Goal: Task Accomplishment & Management: Use online tool/utility

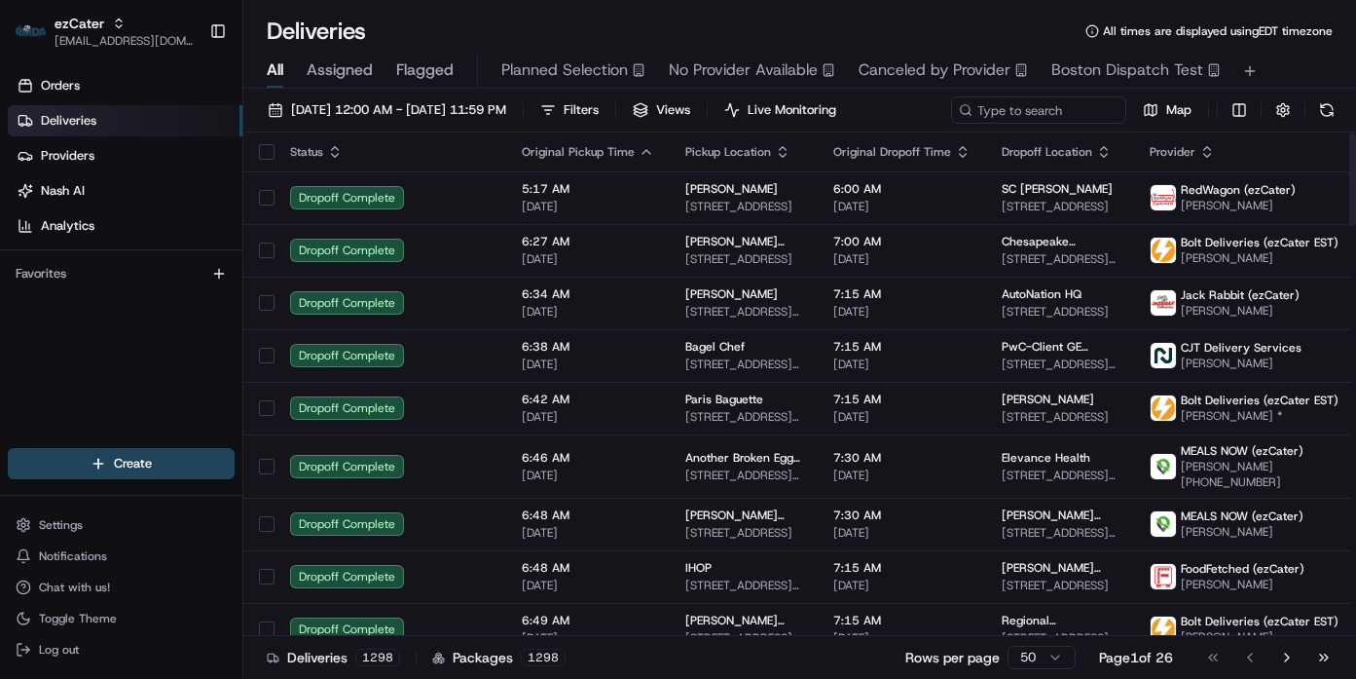
click at [134, 317] on div "Orders Deliveries Providers [PERSON_NAME] Analytics Favorites" at bounding box center [121, 260] width 242 height 397
click at [342, 69] on span "Assigned" at bounding box center [340, 69] width 66 height 23
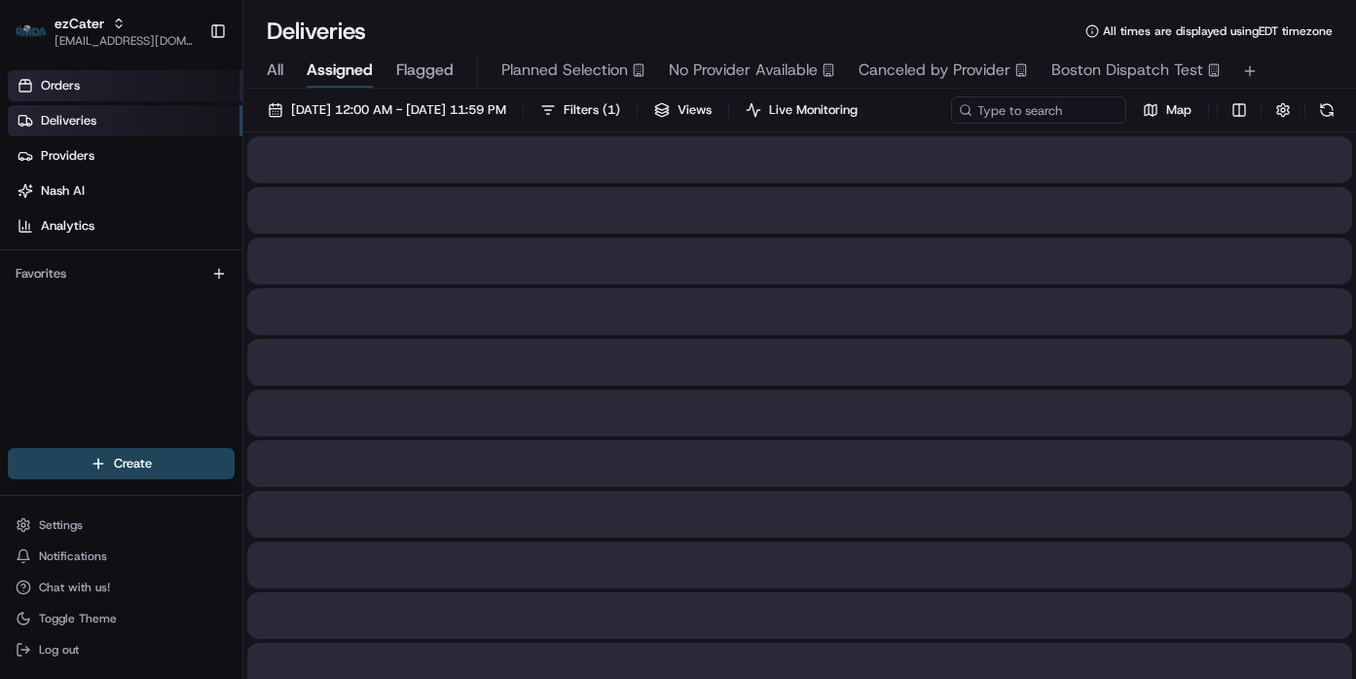
click at [34, 88] on link "Orders" at bounding box center [125, 85] width 235 height 31
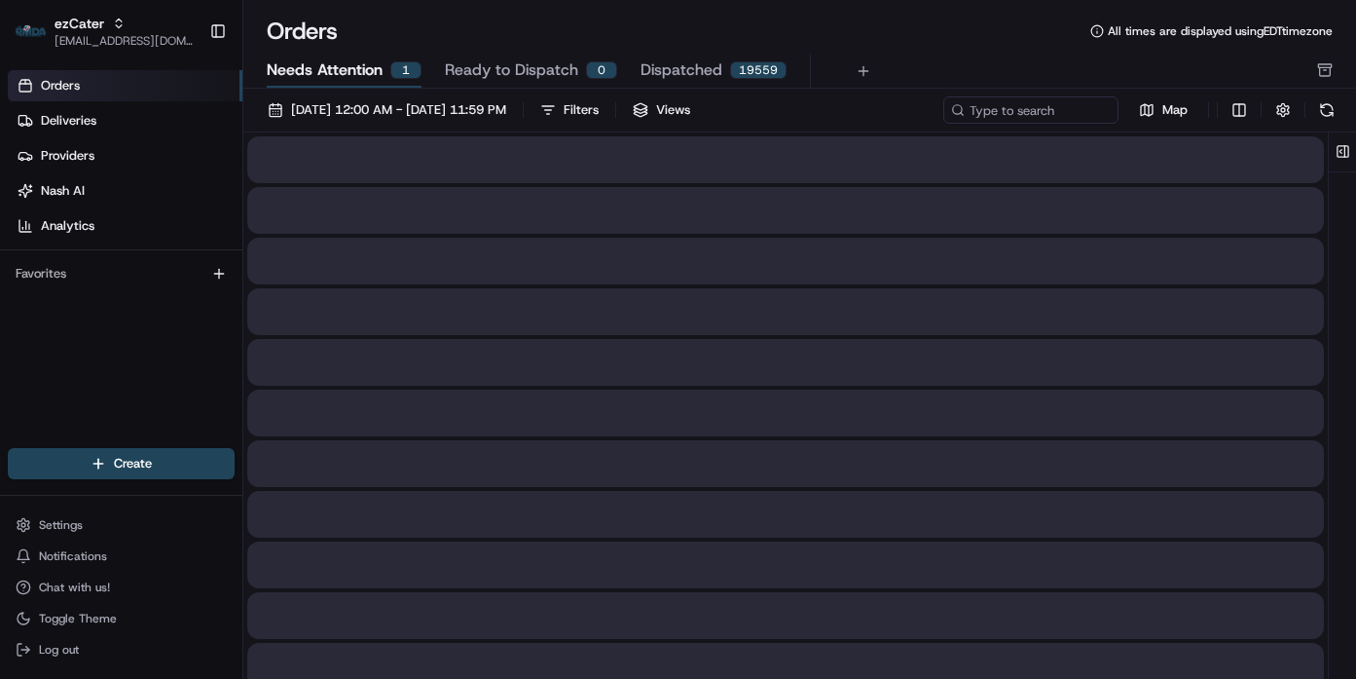
click at [378, 70] on span "Needs Attention" at bounding box center [325, 69] width 116 height 23
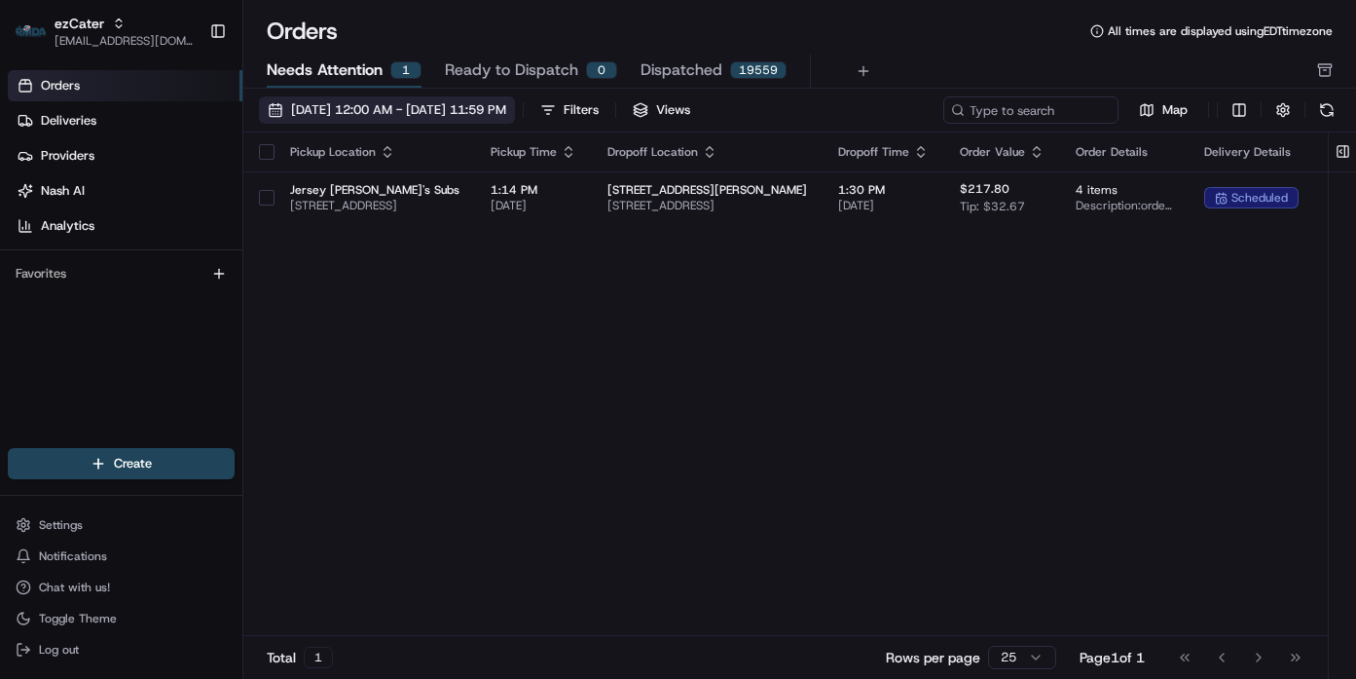
click at [411, 103] on span "[DATE] 12:00 AM - [DATE] 11:59 PM" at bounding box center [398, 110] width 215 height 18
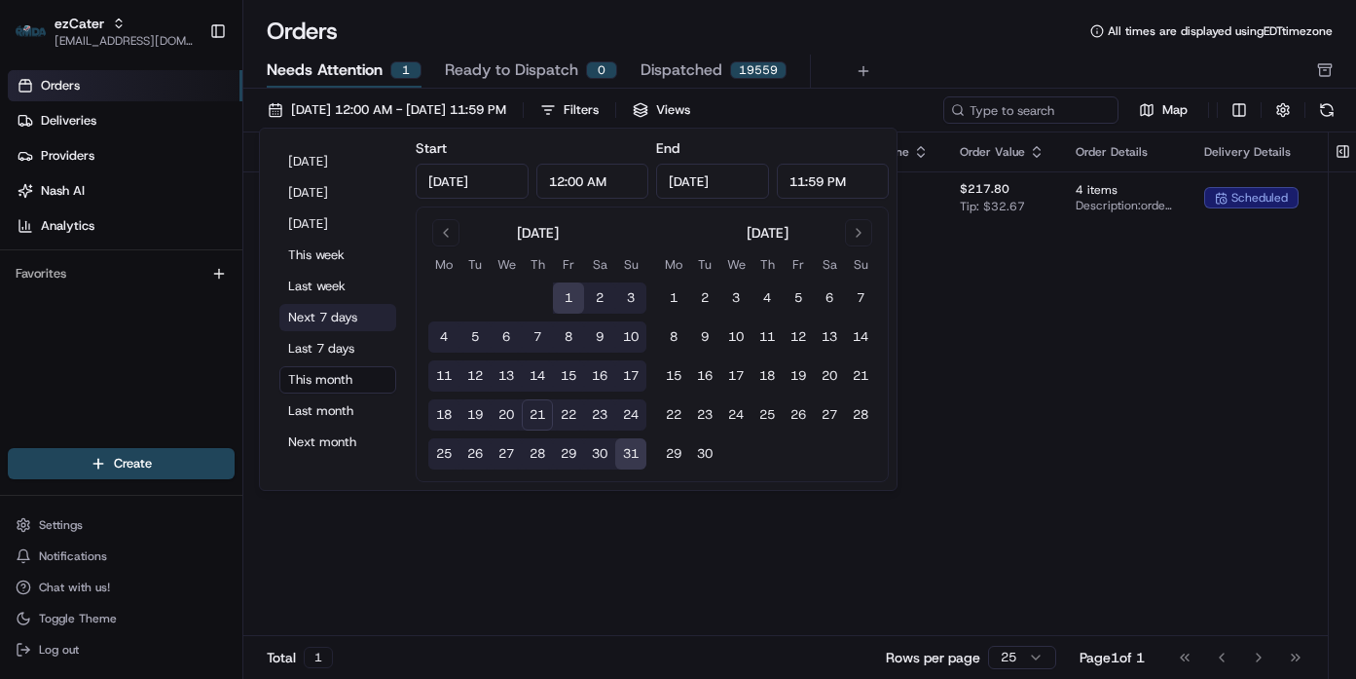
click at [347, 318] on button "Next 7 days" at bounding box center [337, 317] width 117 height 27
type input "[DATE]"
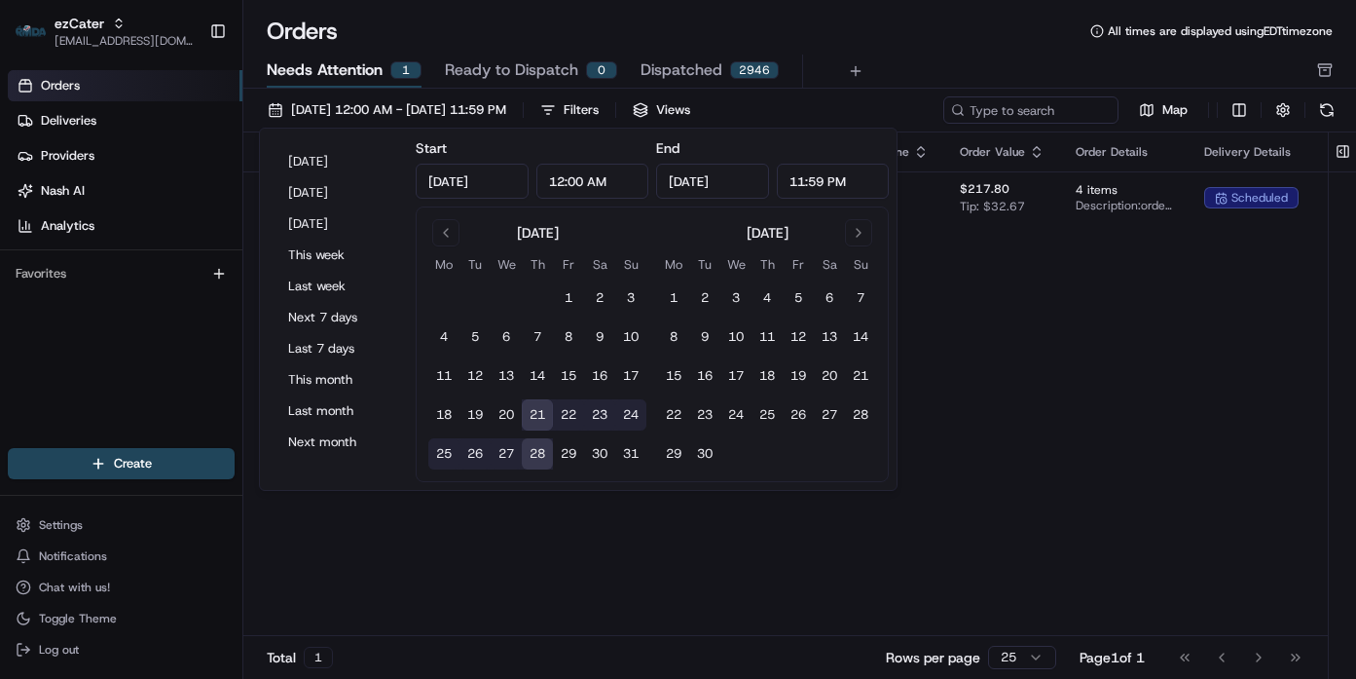
click at [962, 19] on div "Orders All times are displayed using EDT timezone" at bounding box center [799, 31] width 1113 height 31
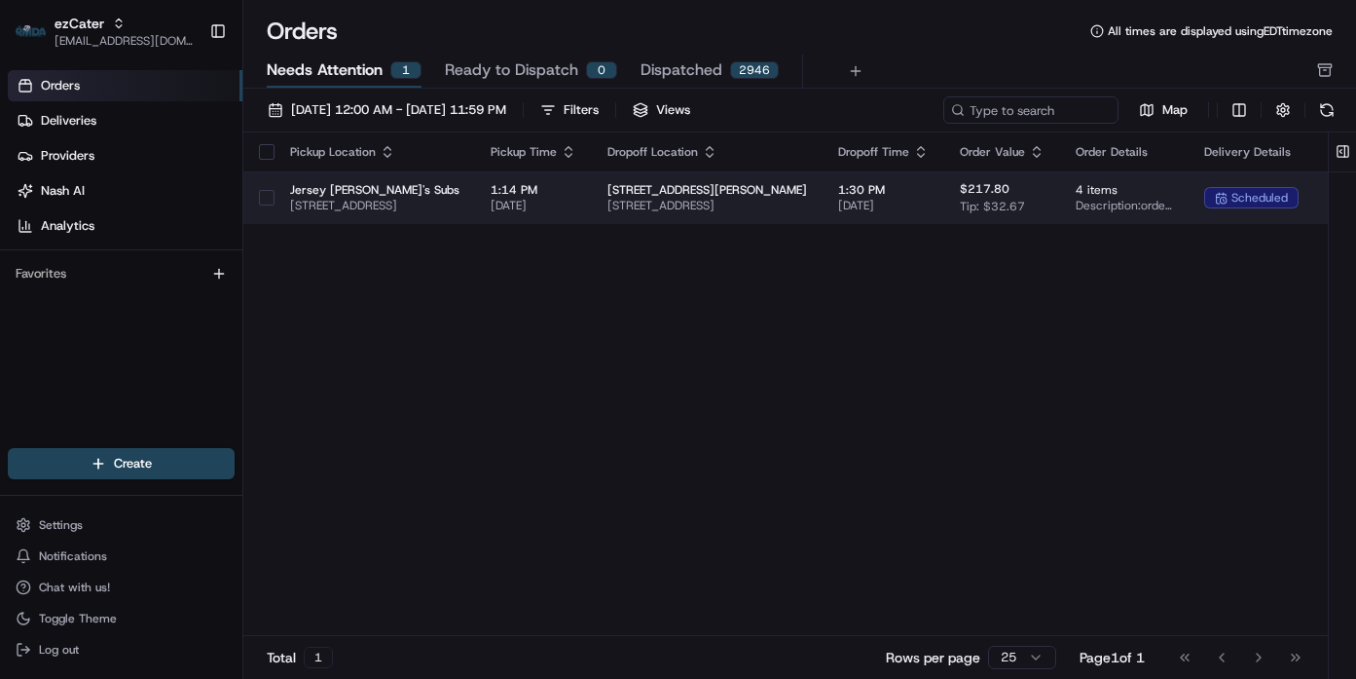
click at [785, 192] on span "[STREET_ADDRESS][PERSON_NAME]" at bounding box center [708, 190] width 200 height 16
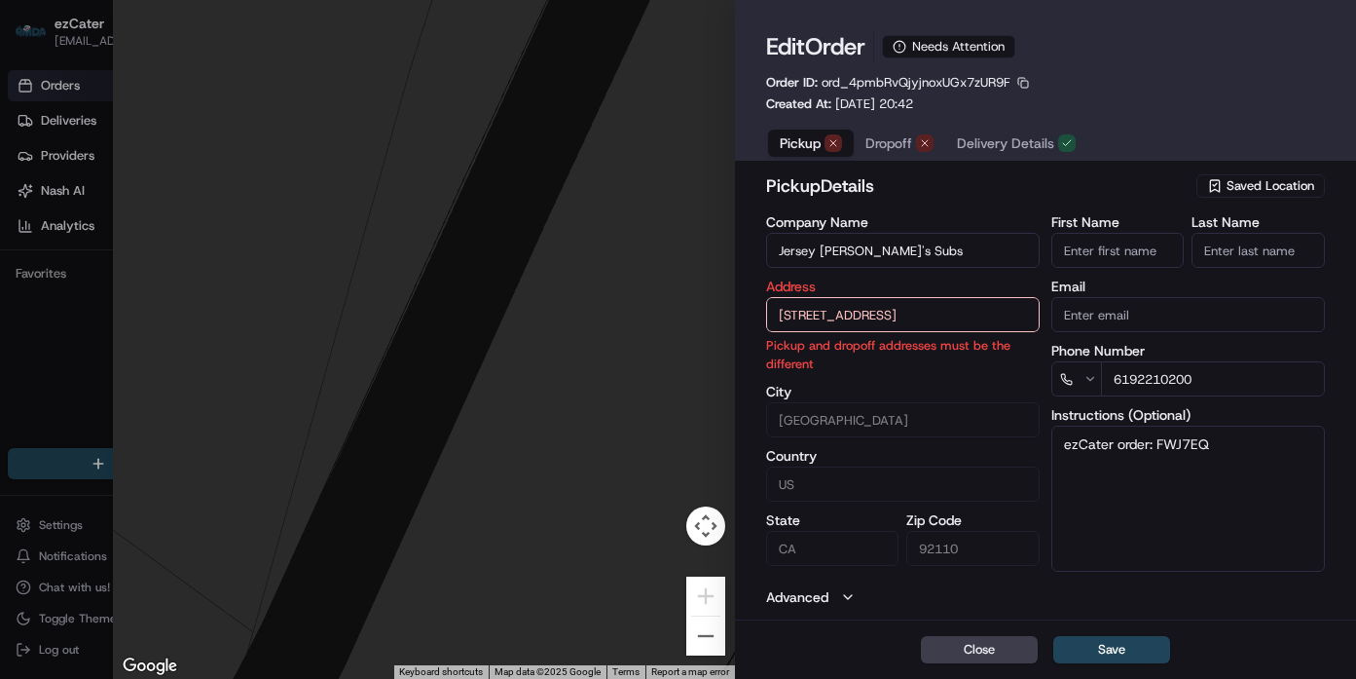
click at [948, 315] on input "[STREET_ADDRESS]" at bounding box center [903, 314] width 274 height 35
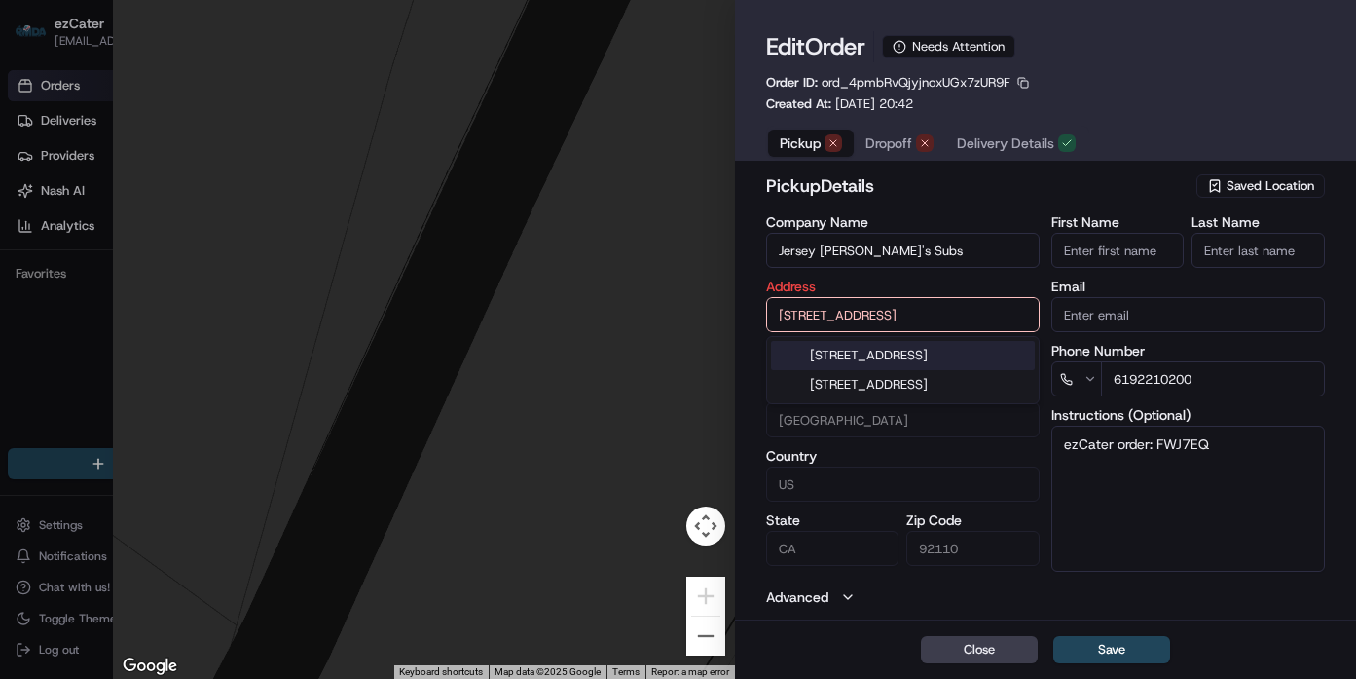
click at [1240, 192] on span "Saved Location" at bounding box center [1271, 186] width 88 height 18
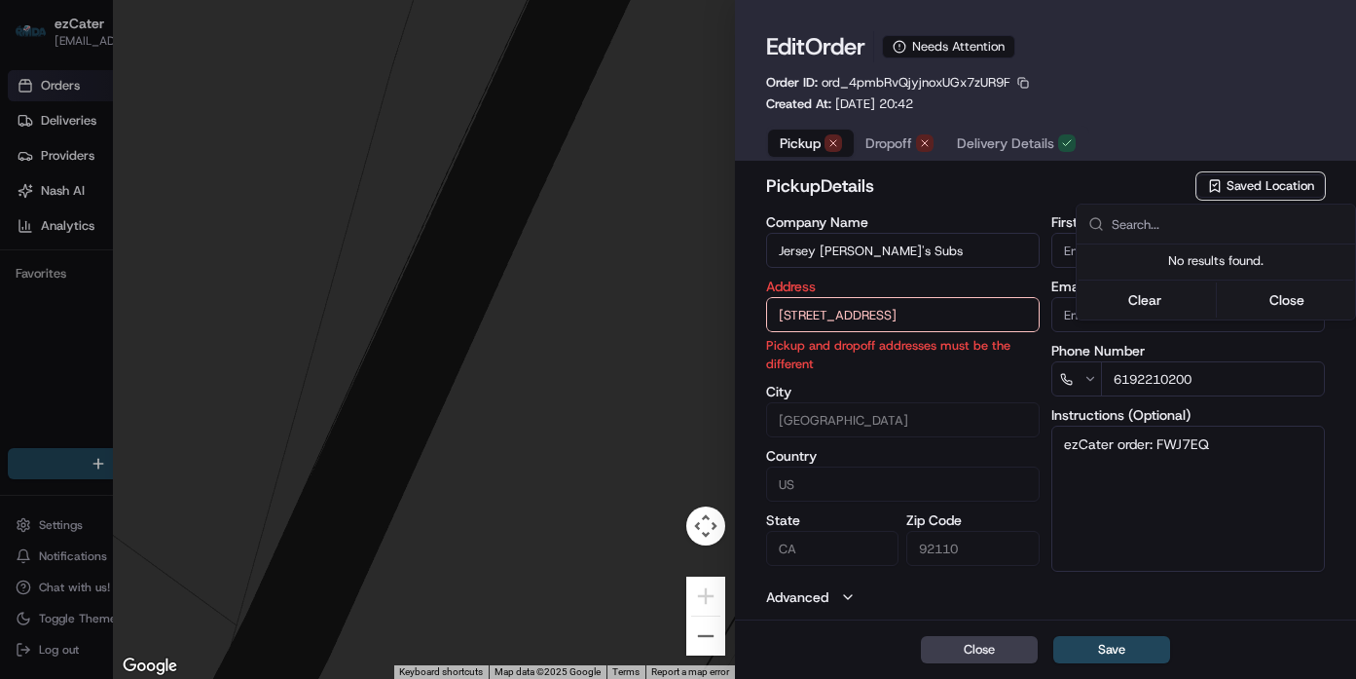
click at [1128, 108] on div at bounding box center [678, 339] width 1356 height 679
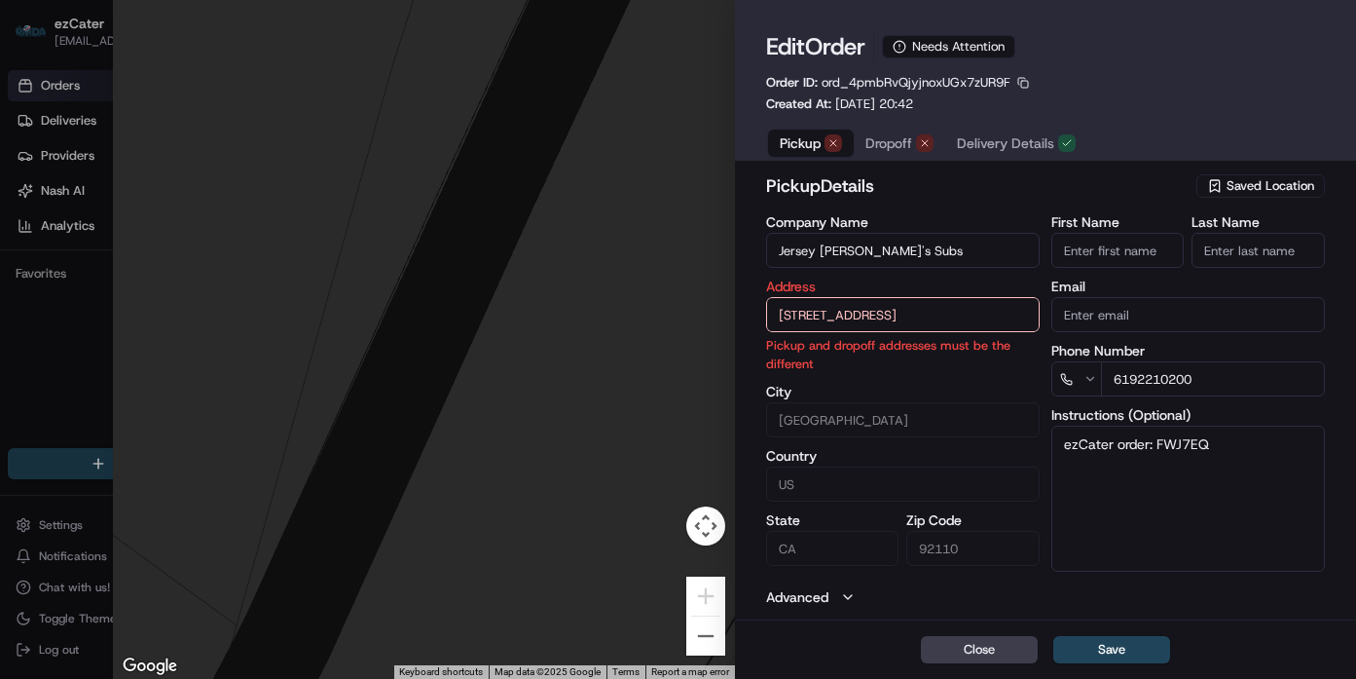
click at [935, 303] on input "[STREET_ADDRESS]" at bounding box center [903, 314] width 274 height 35
click at [930, 352] on div "[STREET_ADDRESS]" at bounding box center [903, 355] width 264 height 29
type input "[STREET_ADDRESS]"
type input "[GEOGRAPHIC_DATA]"
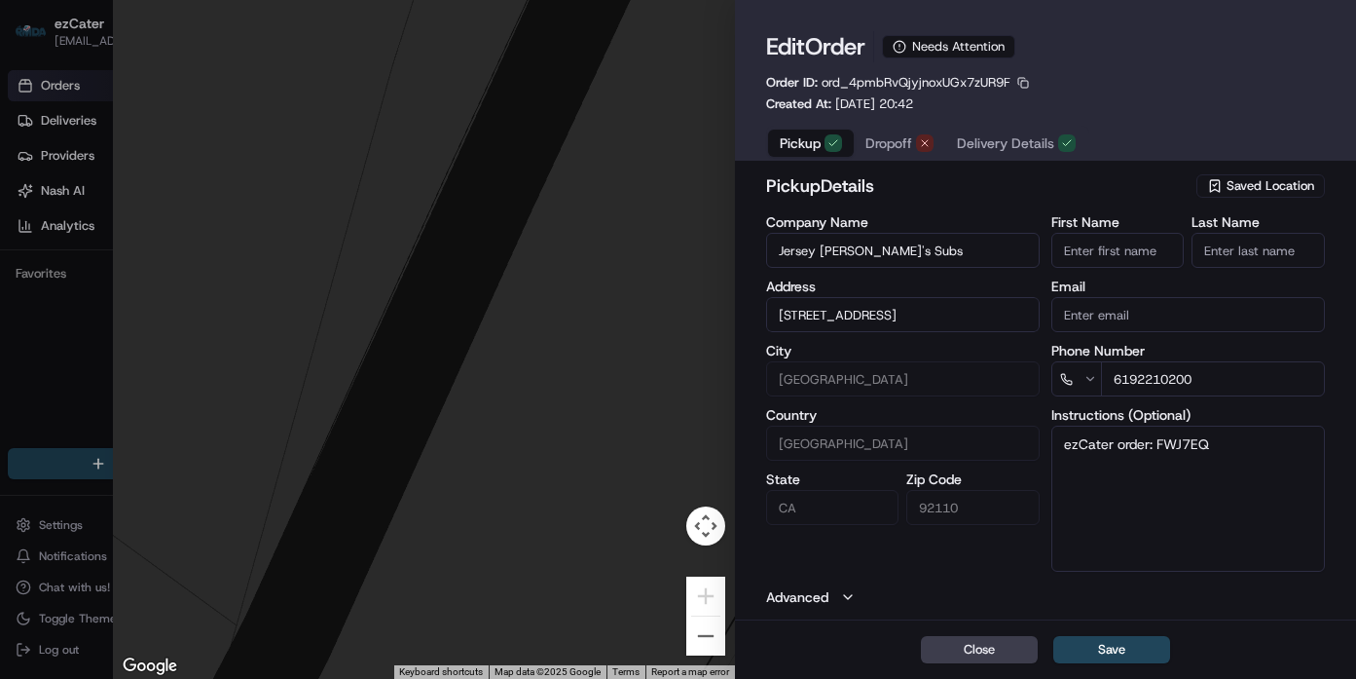
click at [895, 148] on span "Dropoff" at bounding box center [889, 142] width 47 height 19
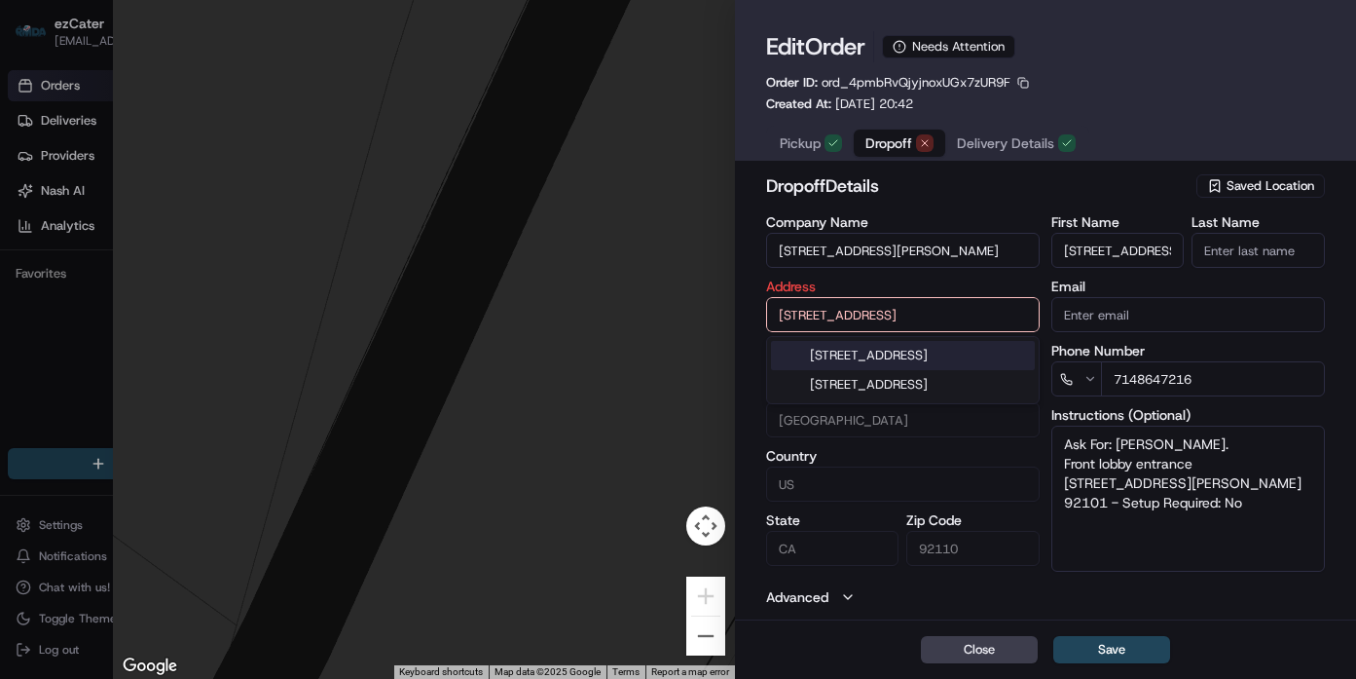
click at [907, 310] on input "[STREET_ADDRESS]" at bounding box center [903, 314] width 274 height 35
click at [936, 356] on div "[STREET_ADDRESS]" at bounding box center [903, 355] width 264 height 29
type input "[STREET_ADDRESS]"
type input "[GEOGRAPHIC_DATA]"
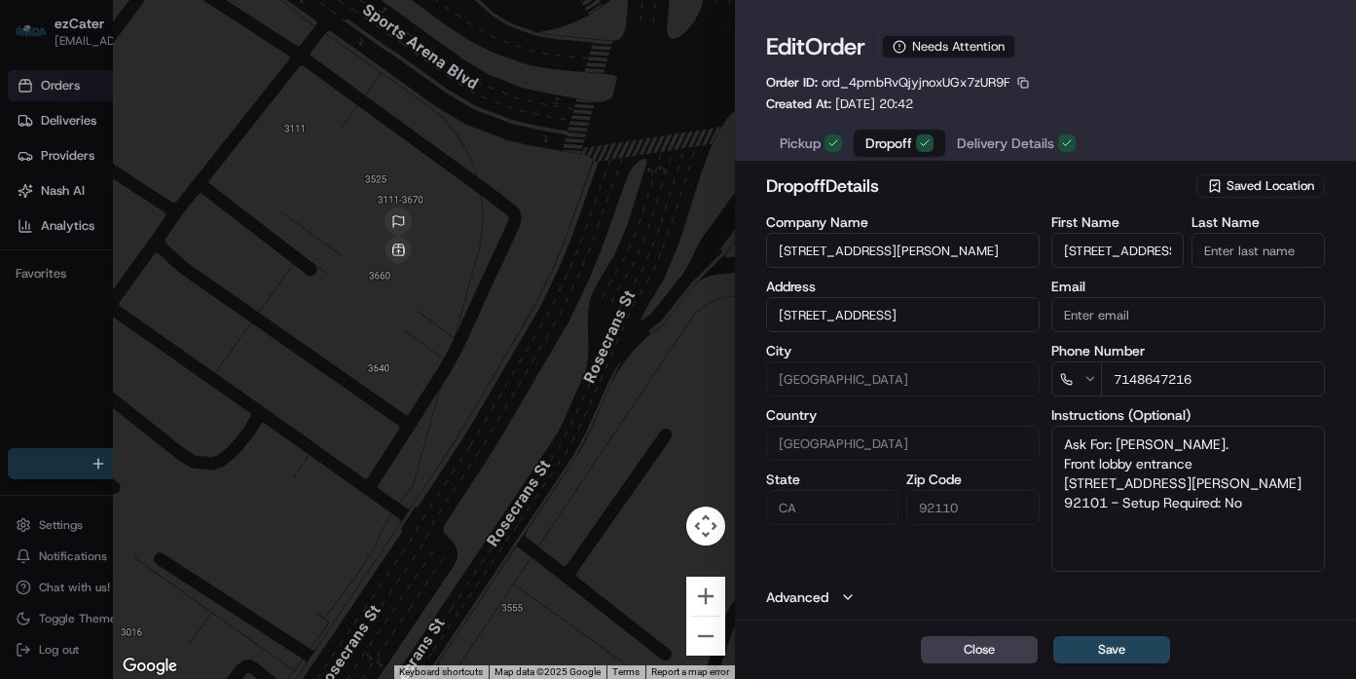
click at [1062, 476] on textarea "Ask For: [PERSON_NAME]. Front lobby entrance [STREET_ADDRESS][PERSON_NAME] 9210…" at bounding box center [1189, 499] width 274 height 146
click at [1064, 478] on textarea "Ask For: [PERSON_NAME]. Front lobby entrance [STREET_ADDRESS][PERSON_NAME] 9210…" at bounding box center [1189, 499] width 274 height 146
drag, startPoint x: 1068, startPoint y: 481, endPoint x: 1201, endPoint y: 505, distance: 134.6
click at [1201, 505] on textarea "Ask For: [PERSON_NAME]. Front lobby entrance [STREET_ADDRESS][PERSON_NAME] 9210…" at bounding box center [1189, 499] width 274 height 146
click at [1029, 600] on button "Advanced" at bounding box center [1045, 596] width 559 height 19
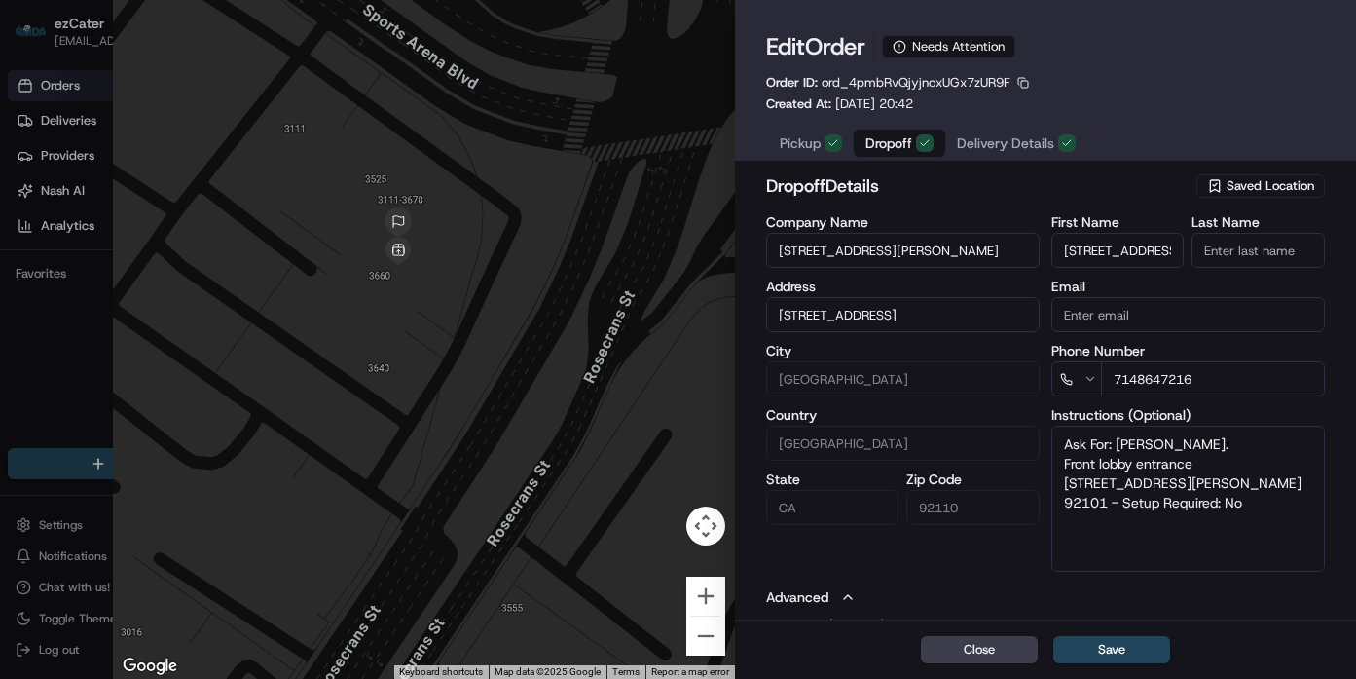
click at [979, 316] on input "[STREET_ADDRESS]" at bounding box center [903, 314] width 274 height 35
paste input "[STREET_ADDRESS][PERSON_NAME]"
type input "[STREET_ADDRESS][PERSON_NAME]"
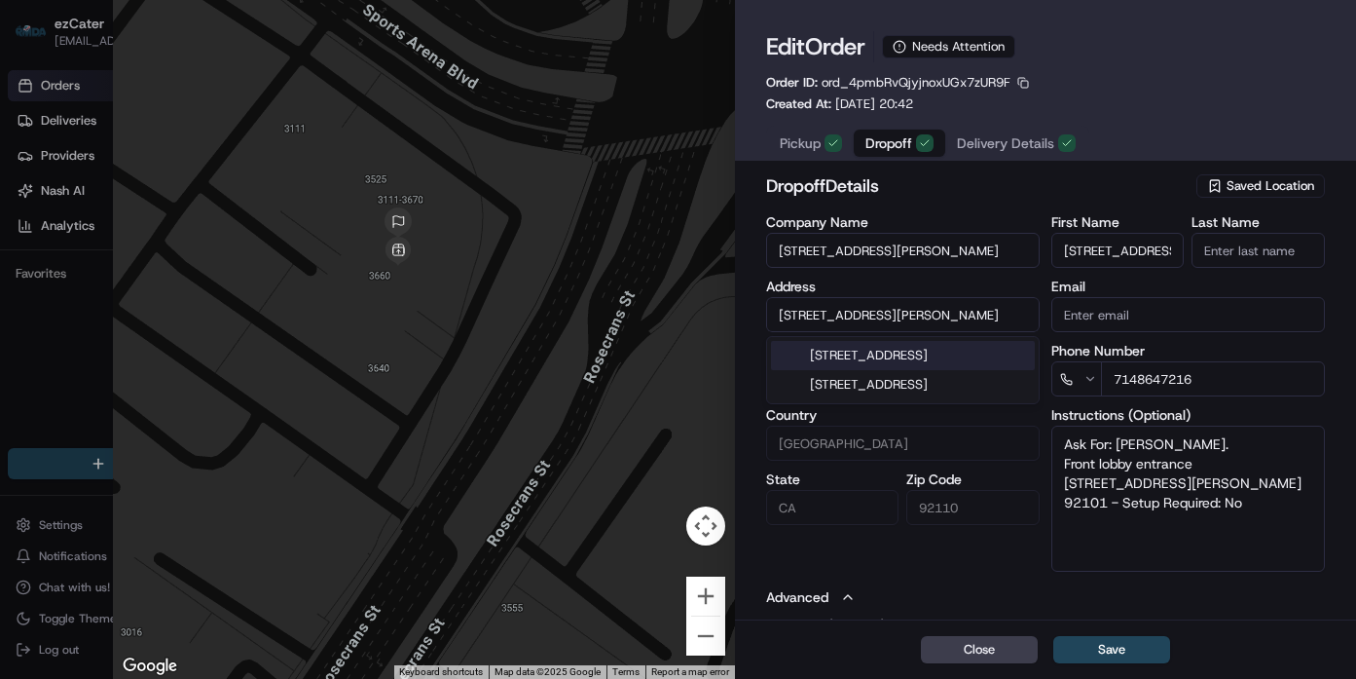
scroll to position [0, 23]
click at [899, 343] on div "[STREET_ADDRESS][PERSON_NAME]" at bounding box center [903, 364] width 264 height 47
type input "92101"
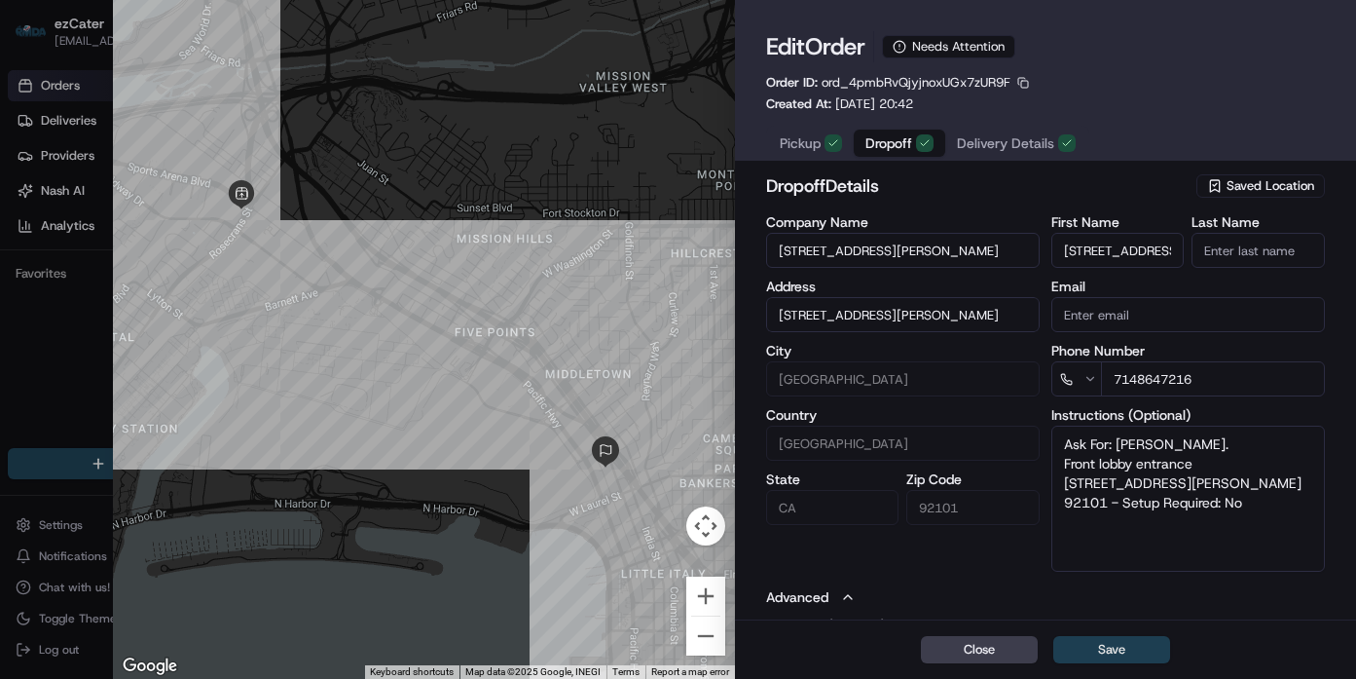
type input "[STREET_ADDRESS][PERSON_NAME]"
click at [1116, 642] on button "Save" at bounding box center [1112, 649] width 117 height 27
type input "+1"
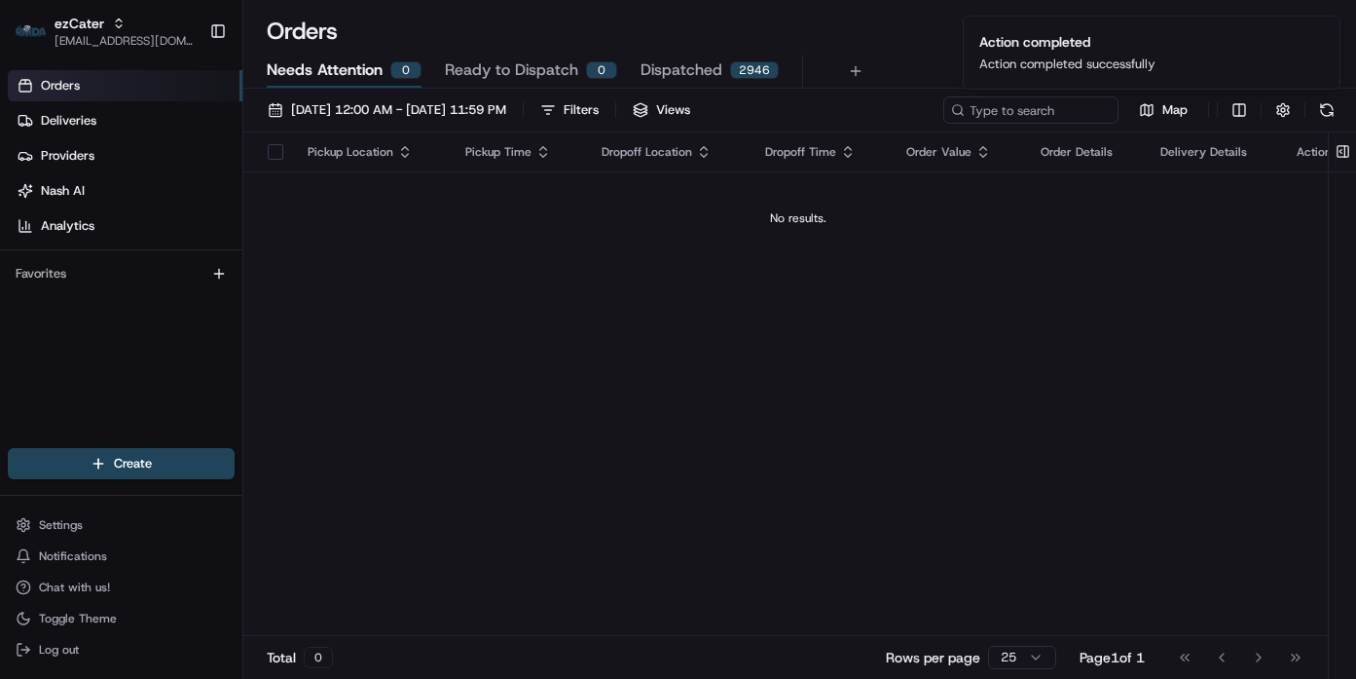
click at [699, 371] on div "Pickup Location Pickup Time Dropoff Location Dropoff Time Order Value Order Det…" at bounding box center [798, 383] width 1110 height 503
click at [87, 122] on span "Deliveries" at bounding box center [69, 121] width 56 height 18
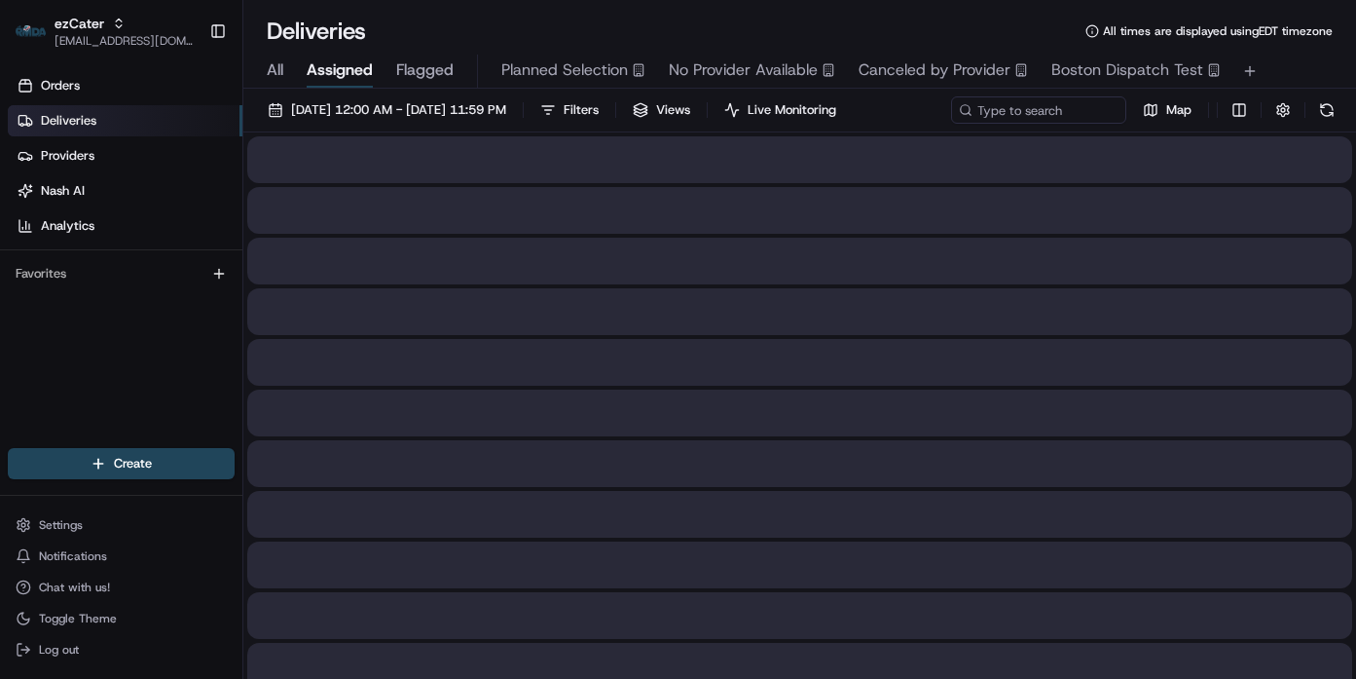
click at [519, 25] on div "Deliveries All times are displayed using EDT timezone" at bounding box center [799, 31] width 1113 height 31
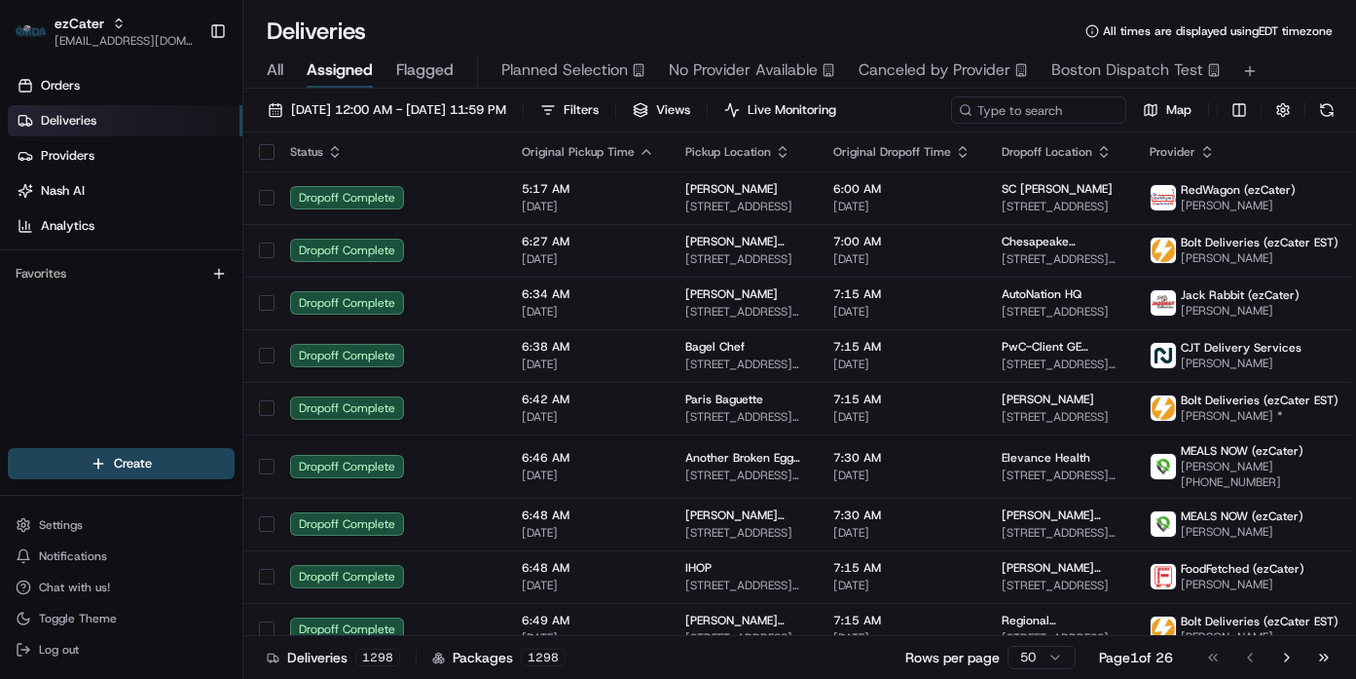
click at [464, 21] on div "Deliveries All times are displayed using EDT timezone" at bounding box center [799, 31] width 1113 height 31
drag, startPoint x: 671, startPoint y: 27, endPoint x: 696, endPoint y: 7, distance: 32.5
click at [668, 28] on div "Deliveries All times are displayed using EDT timezone" at bounding box center [799, 31] width 1113 height 31
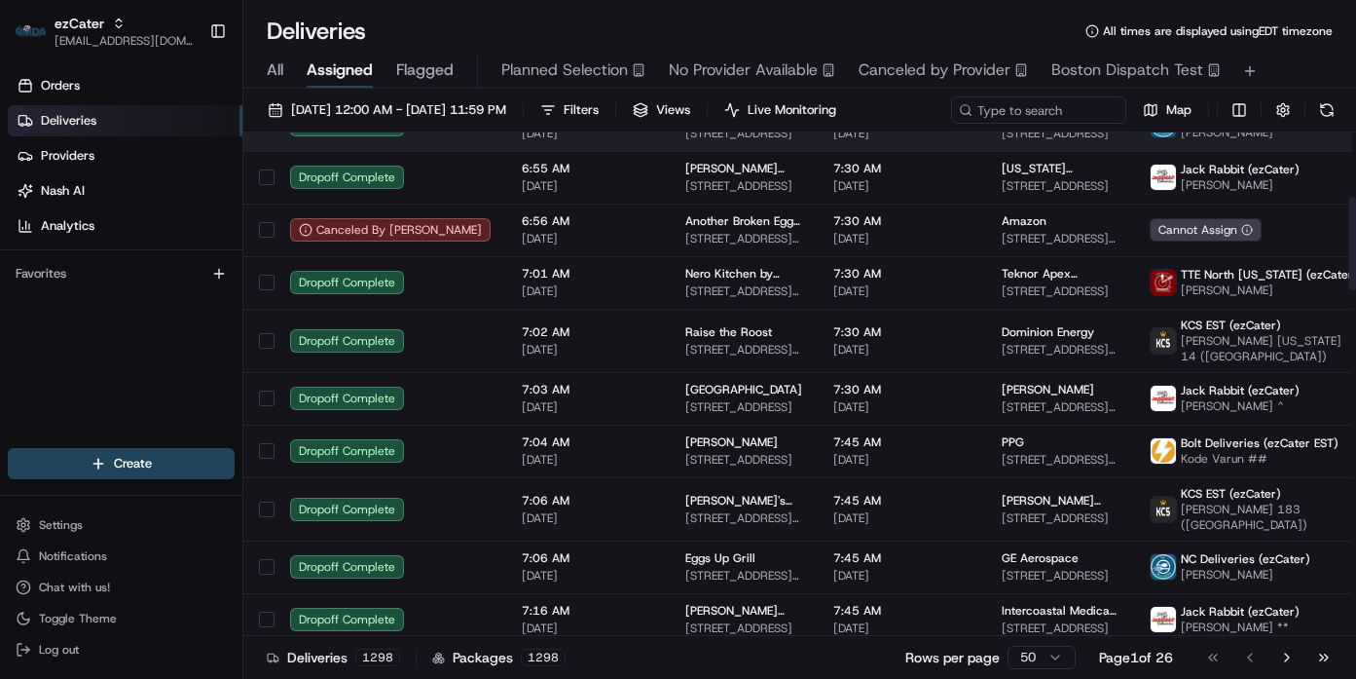
scroll to position [347, 0]
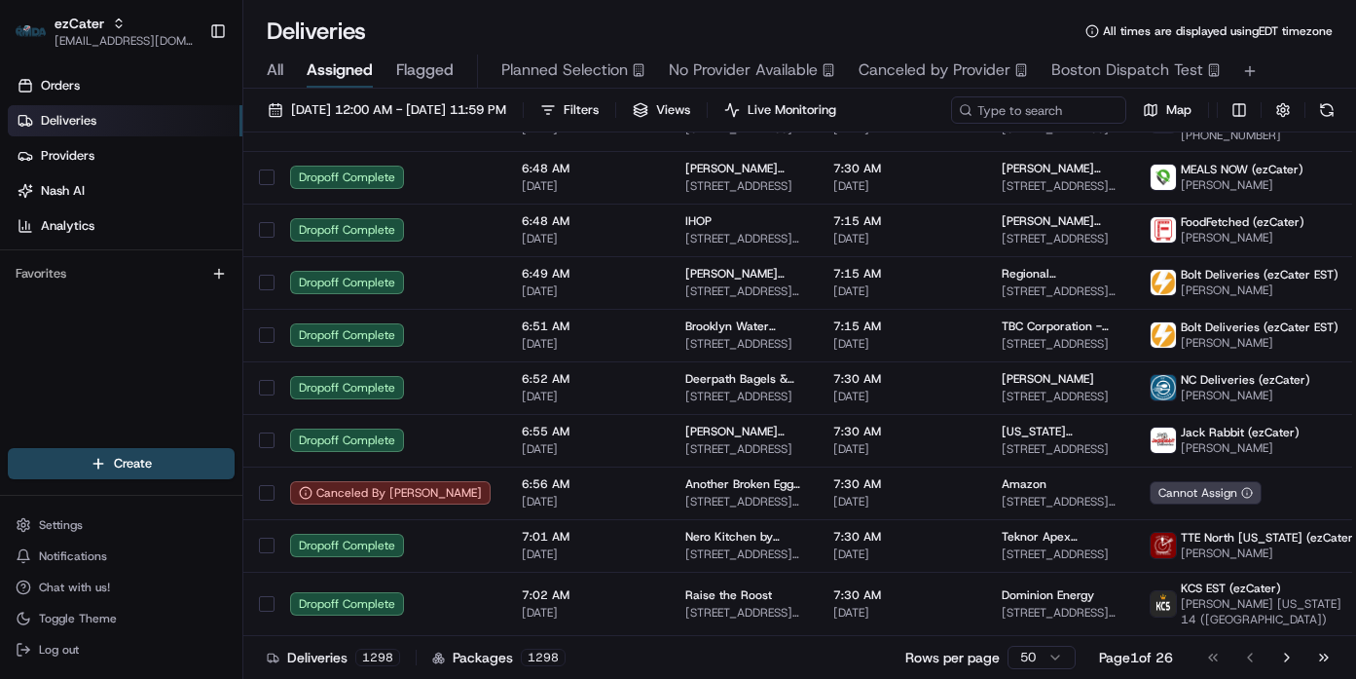
drag, startPoint x: 93, startPoint y: 391, endPoint x: 162, endPoint y: 321, distance: 98.5
click at [93, 391] on div "Orders Deliveries Providers [PERSON_NAME] Analytics Favorites" at bounding box center [121, 260] width 242 height 397
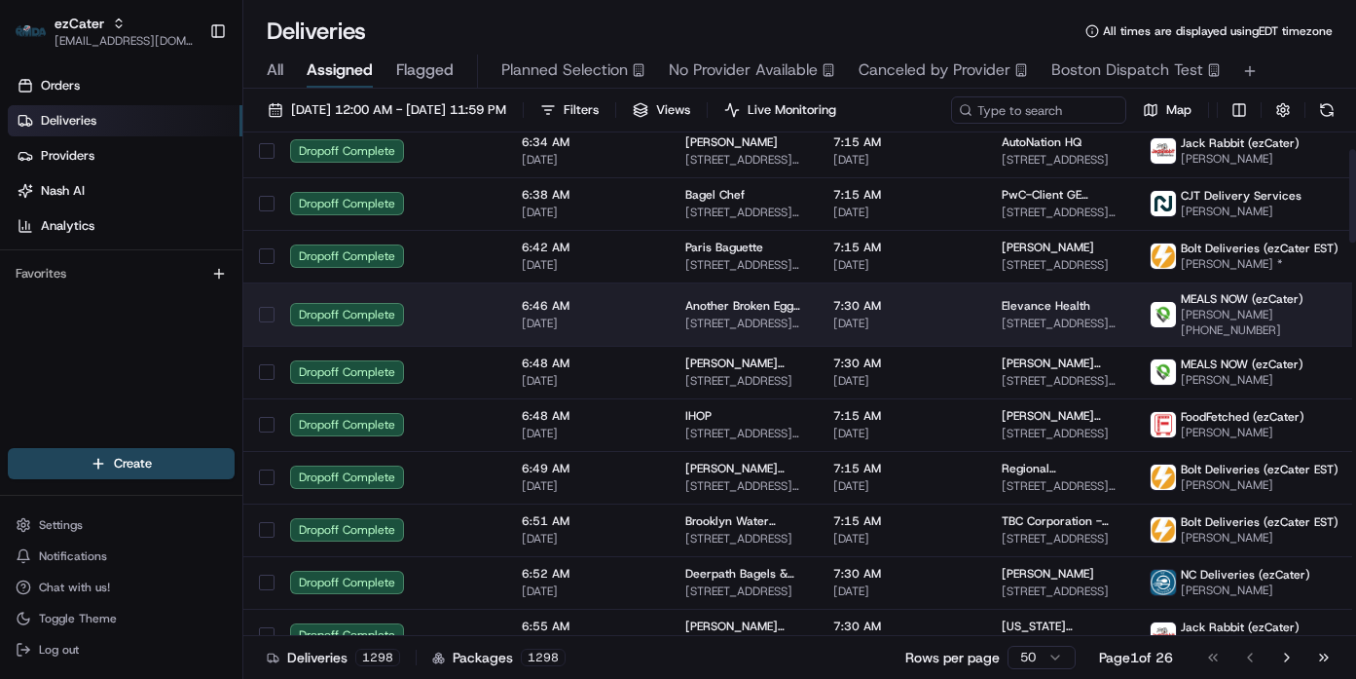
scroll to position [0, 0]
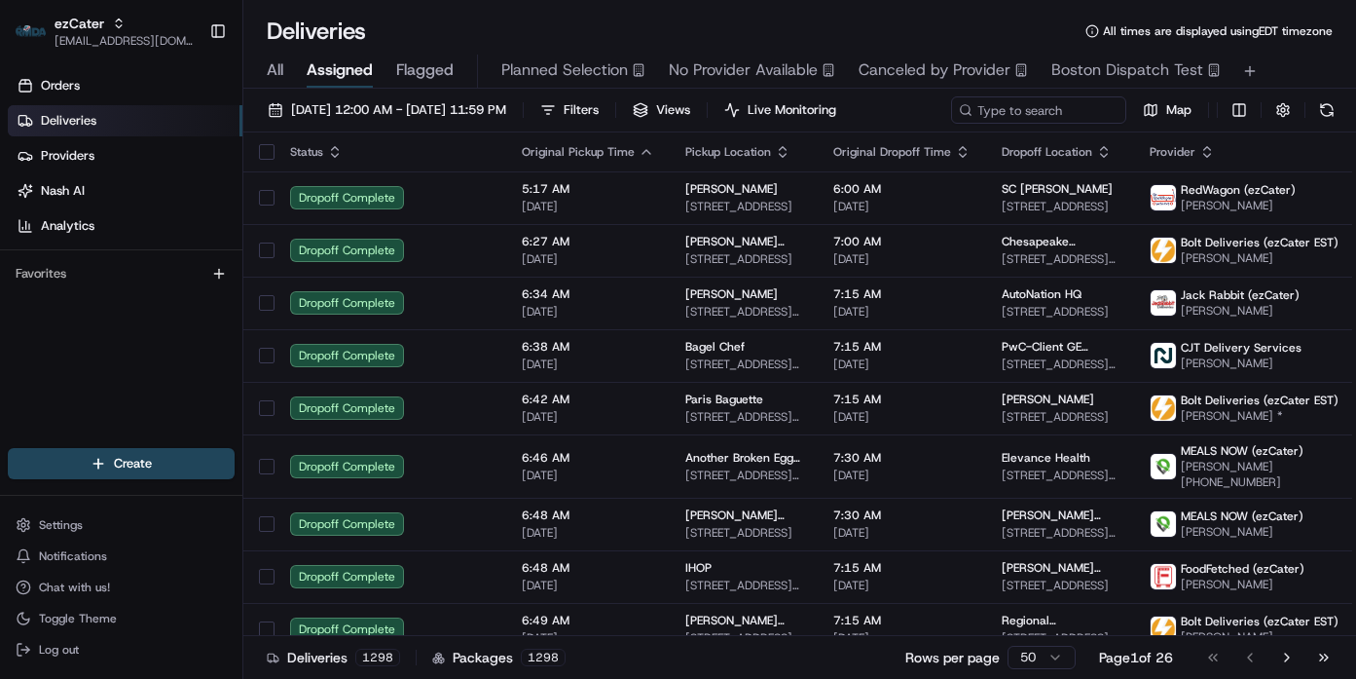
click at [181, 342] on div "Orders Deliveries Providers [PERSON_NAME] Analytics Favorites" at bounding box center [121, 260] width 242 height 397
click at [480, 24] on div "Deliveries All times are displayed using EDT timezone" at bounding box center [799, 31] width 1113 height 31
click at [499, 35] on div "Deliveries All times are displayed using EDT timezone" at bounding box center [799, 31] width 1113 height 31
click at [526, 27] on div "Deliveries All times are displayed using EDT timezone" at bounding box center [799, 31] width 1113 height 31
click at [69, 339] on div "Orders Deliveries Providers [PERSON_NAME] Analytics Favorites" at bounding box center [121, 260] width 242 height 397
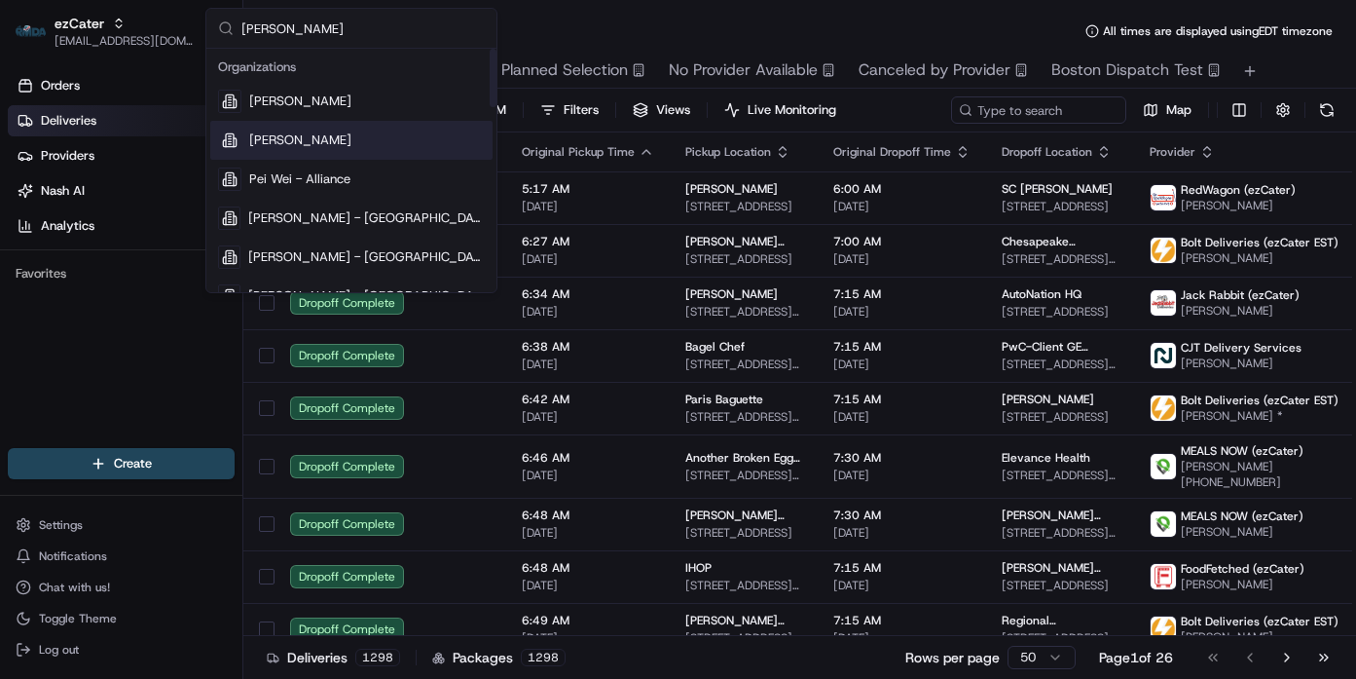
type input "[PERSON_NAME]"
click at [262, 124] on div "[PERSON_NAME]" at bounding box center [351, 140] width 282 height 39
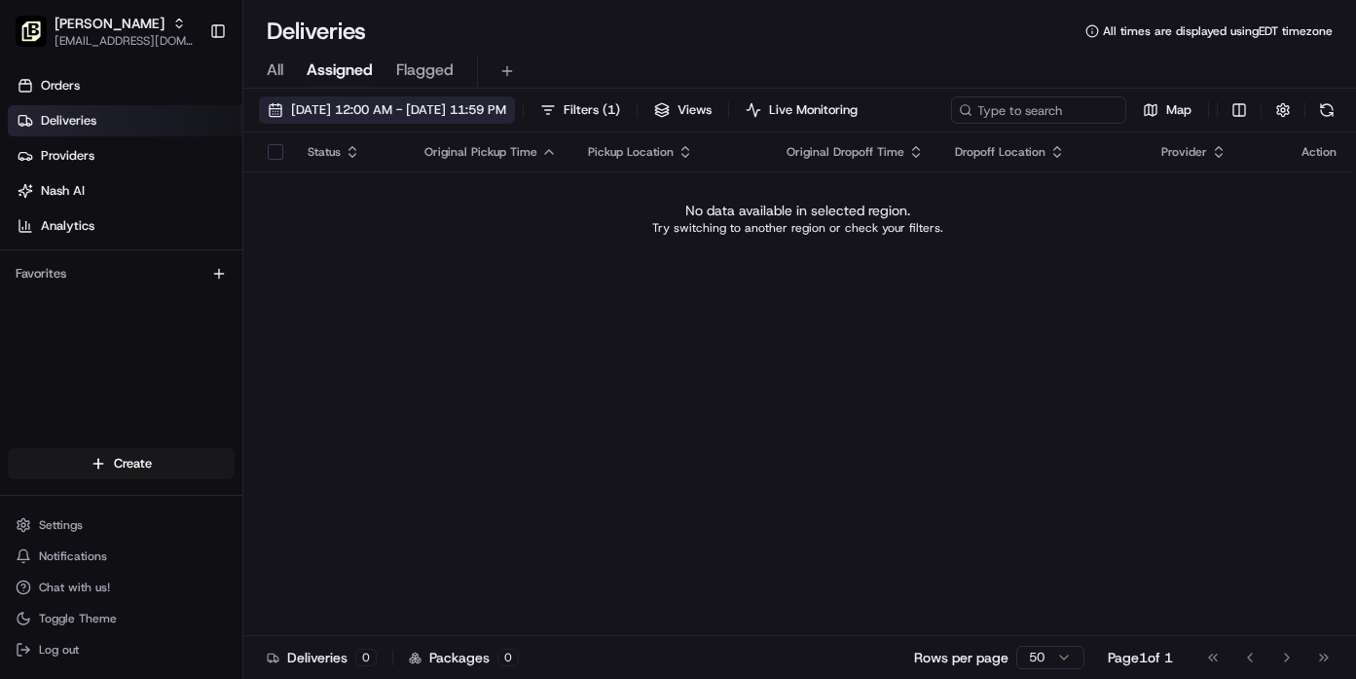
click at [424, 100] on button "[DATE] 12:00 AM - [DATE] 11:59 PM" at bounding box center [387, 109] width 256 height 27
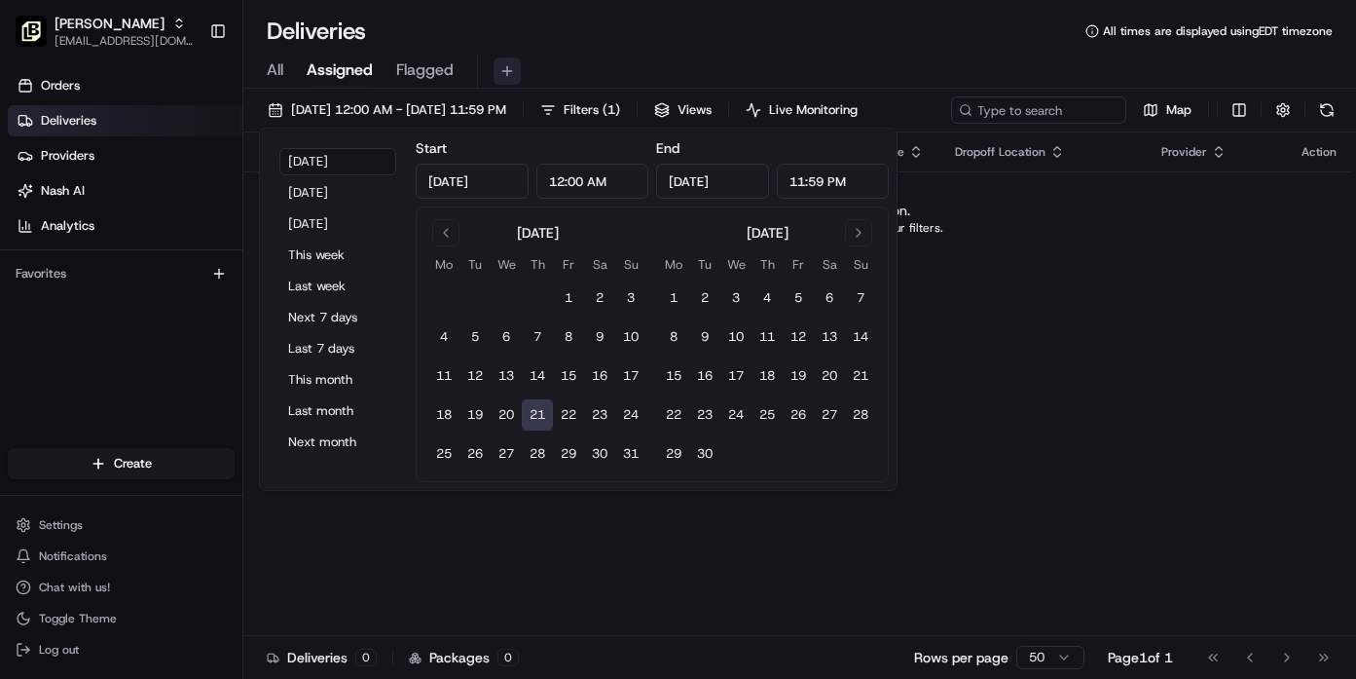
drag, startPoint x: 426, startPoint y: 100, endPoint x: 497, endPoint y: 78, distance: 74.5
click at [427, 100] on button "[DATE] 12:00 AM - [DATE] 11:59 PM" at bounding box center [387, 109] width 256 height 27
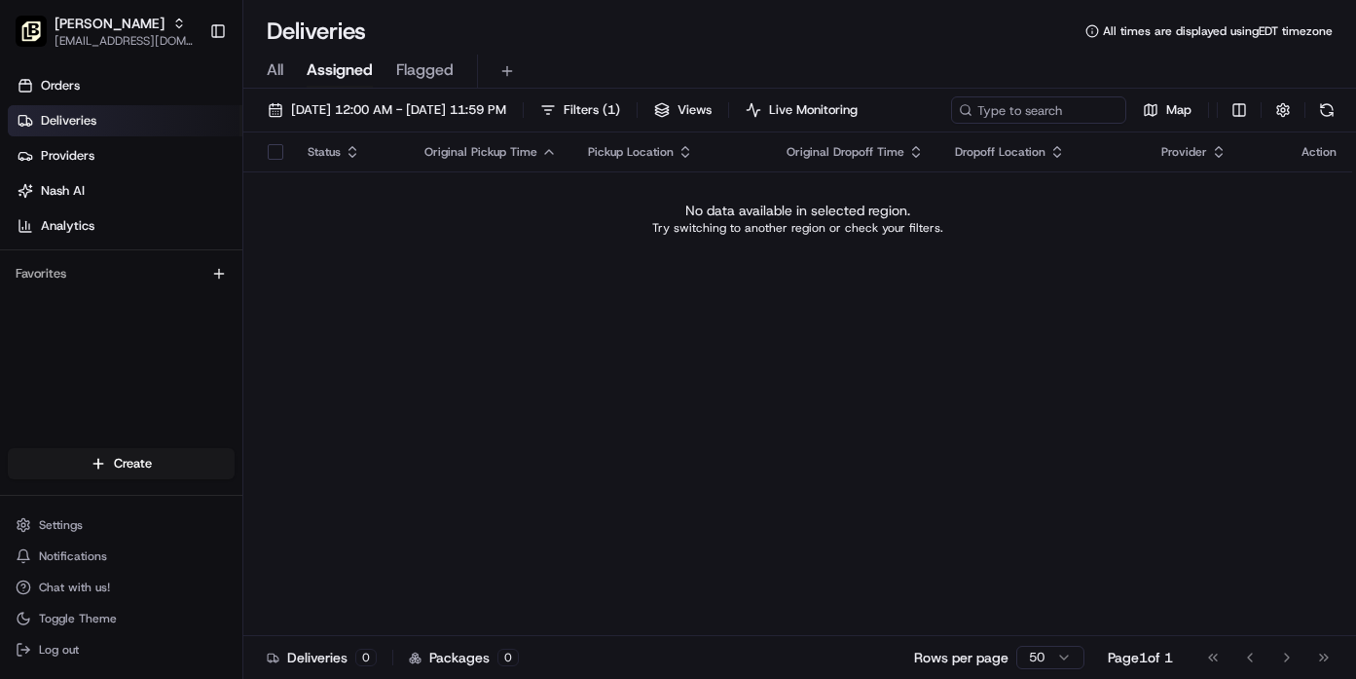
click at [760, 17] on div "Deliveries All times are displayed using EDT timezone" at bounding box center [799, 31] width 1113 height 31
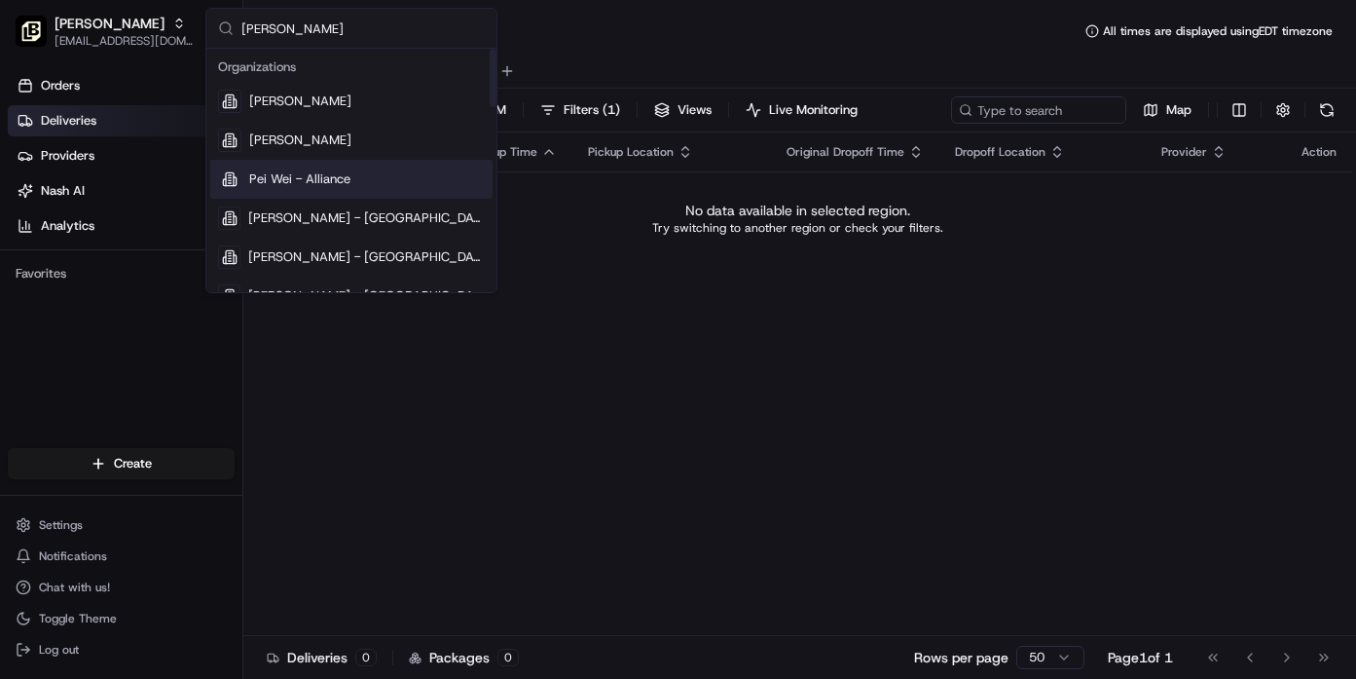
type input "[PERSON_NAME]"
click at [438, 180] on div "Pei Wei - Alliance" at bounding box center [351, 179] width 282 height 39
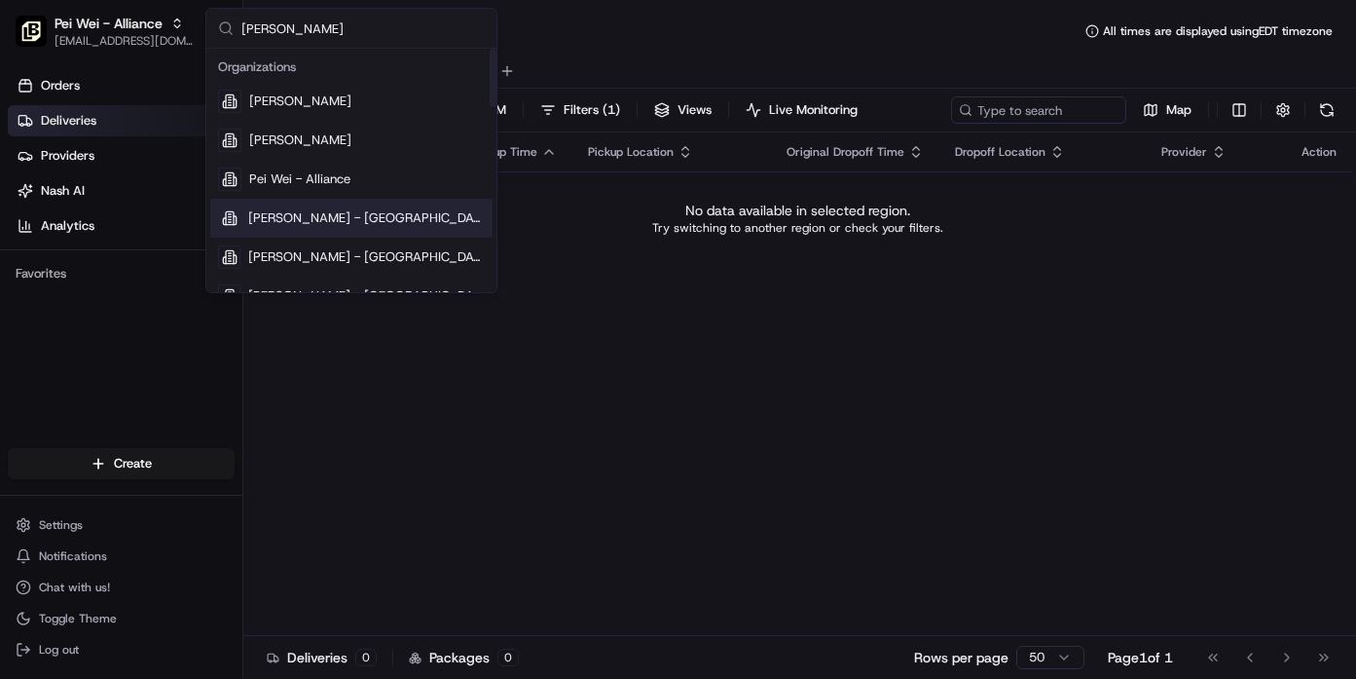
type input "[PERSON_NAME]"
click at [470, 229] on div "[PERSON_NAME] - [GEOGRAPHIC_DATA]" at bounding box center [351, 218] width 282 height 39
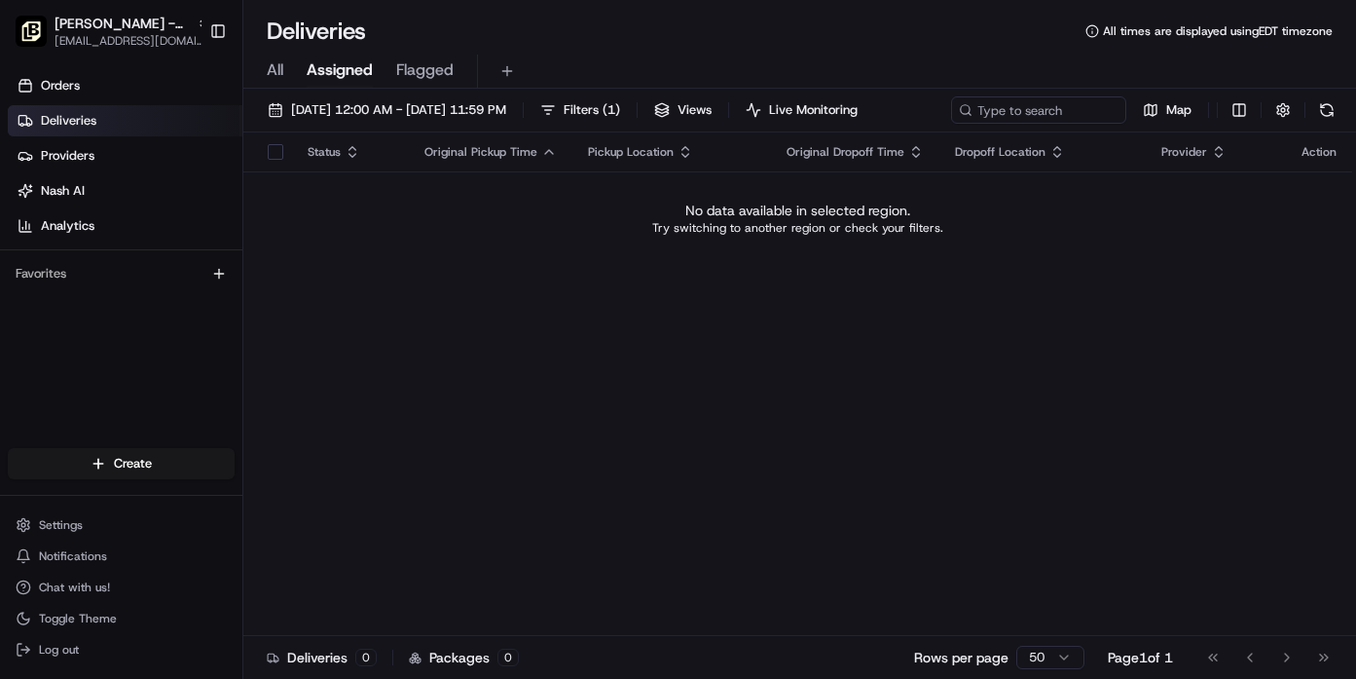
click at [752, 41] on div "Deliveries All times are displayed using EDT timezone" at bounding box center [799, 31] width 1113 height 31
click at [750, 41] on div "Deliveries All times are displayed using EDT timezone" at bounding box center [799, 31] width 1113 height 31
click at [682, 561] on div "Status Original Pickup Time Pickup Location Original Dropoff Time Dropoff Locat…" at bounding box center [797, 383] width 1109 height 503
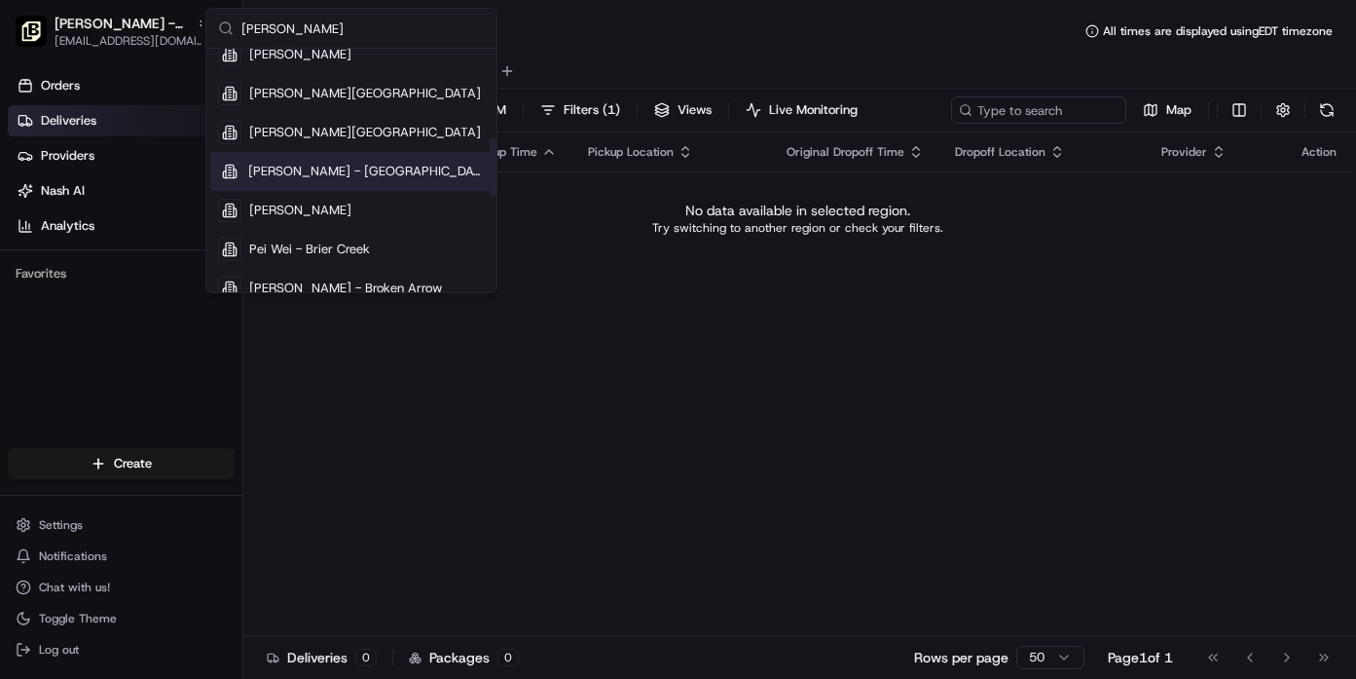
scroll to position [389, 0]
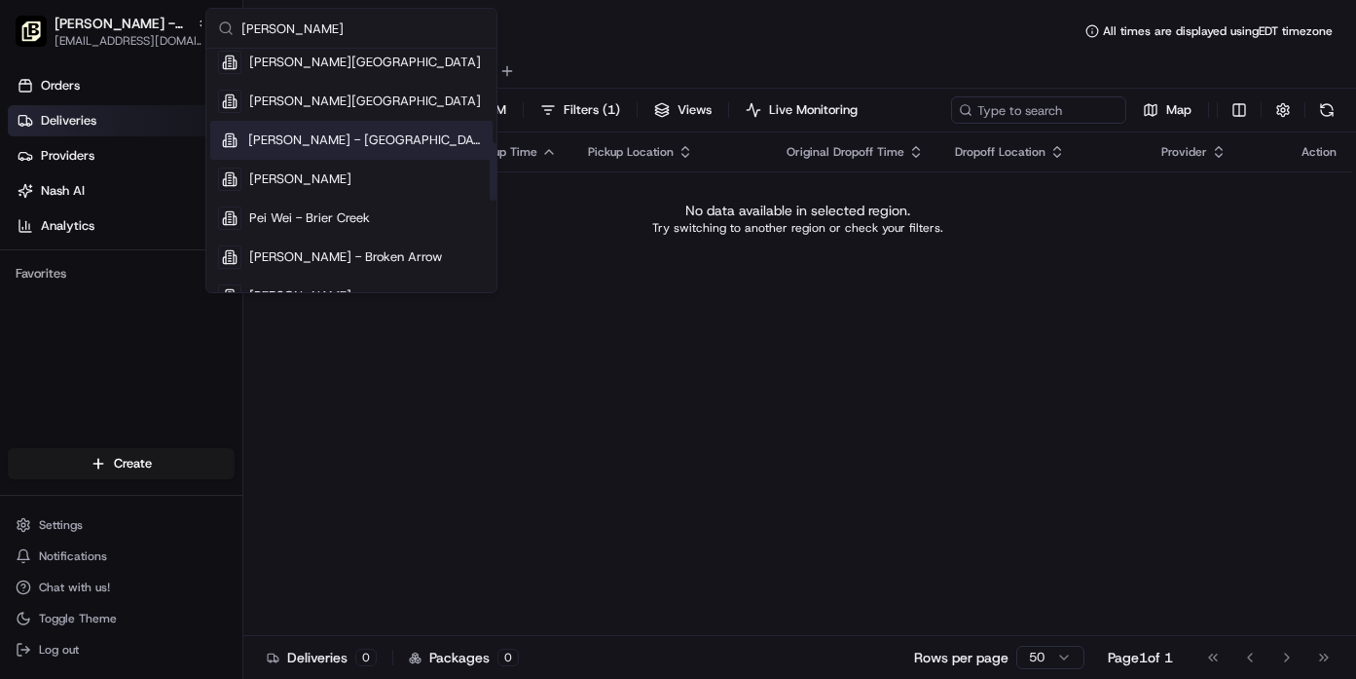
type input "[PERSON_NAME]"
click at [348, 136] on span "[PERSON_NAME] - [GEOGRAPHIC_DATA]" at bounding box center [366, 140] width 237 height 18
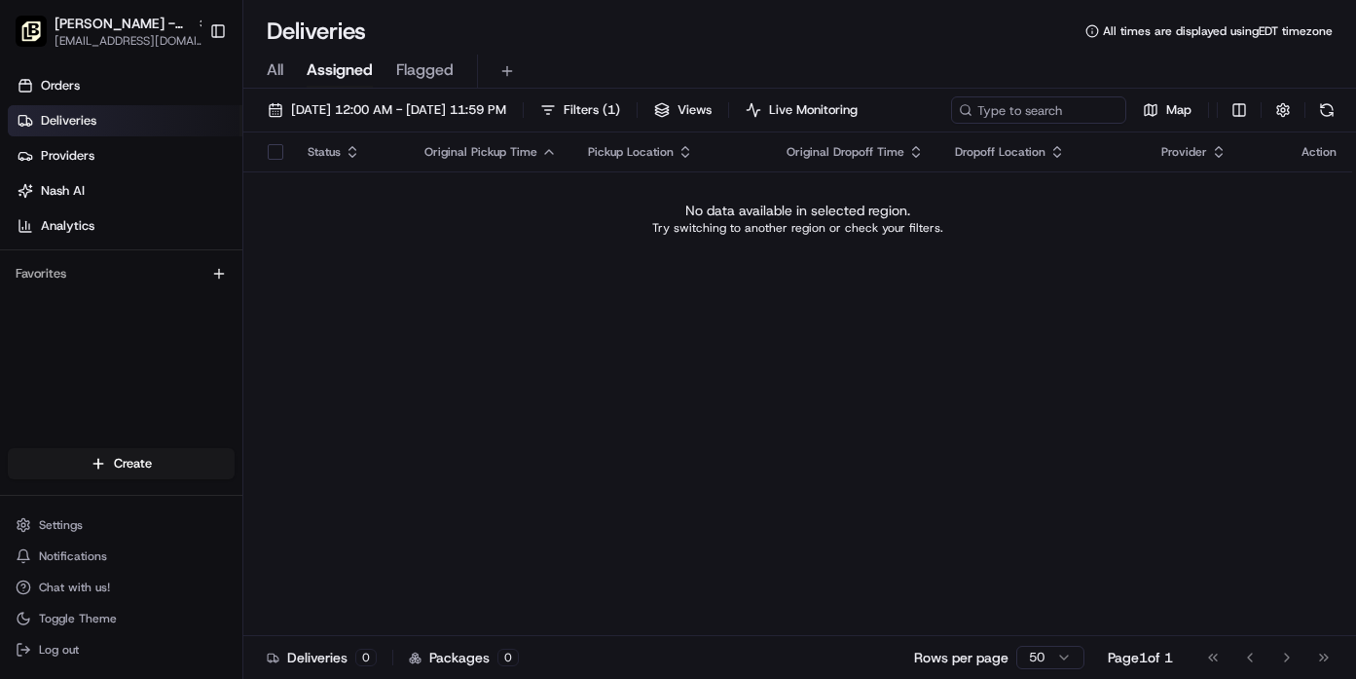
click at [792, 44] on div "Deliveries All times are displayed using EDT timezone" at bounding box center [799, 31] width 1113 height 31
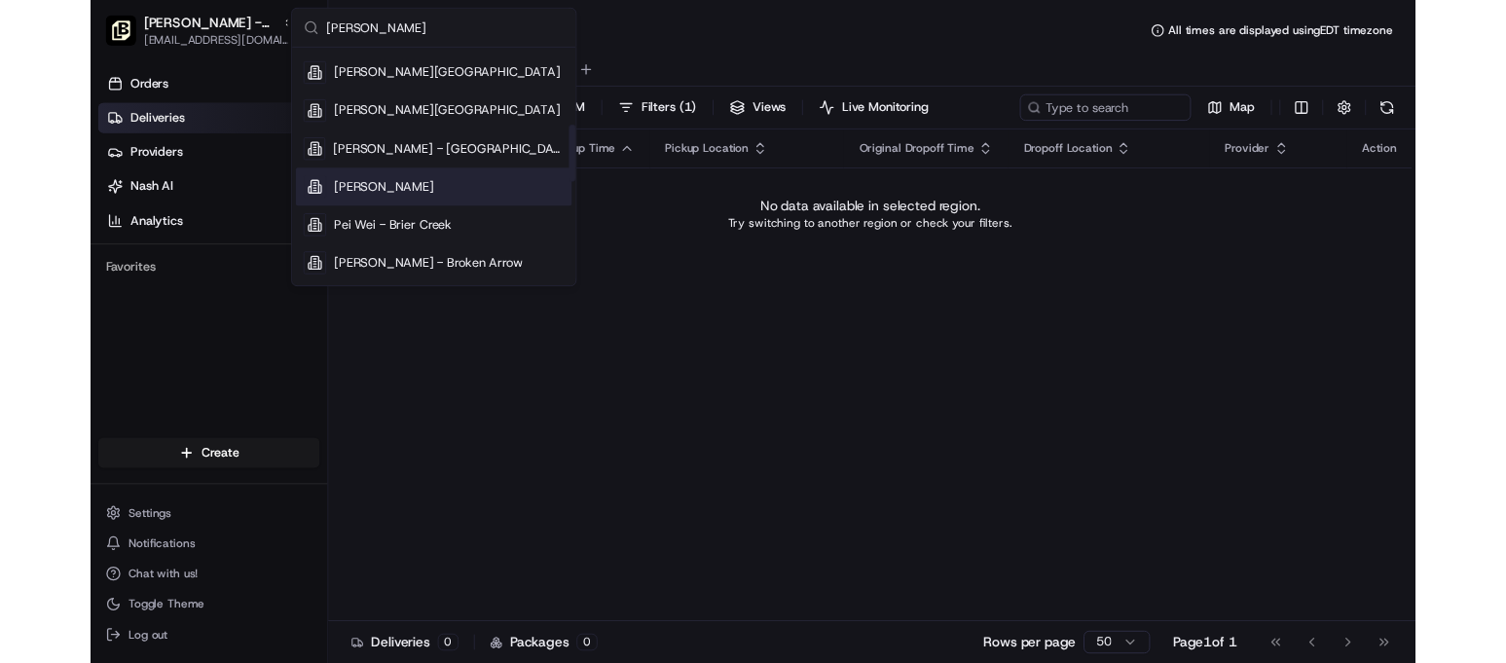
scroll to position [183, 0]
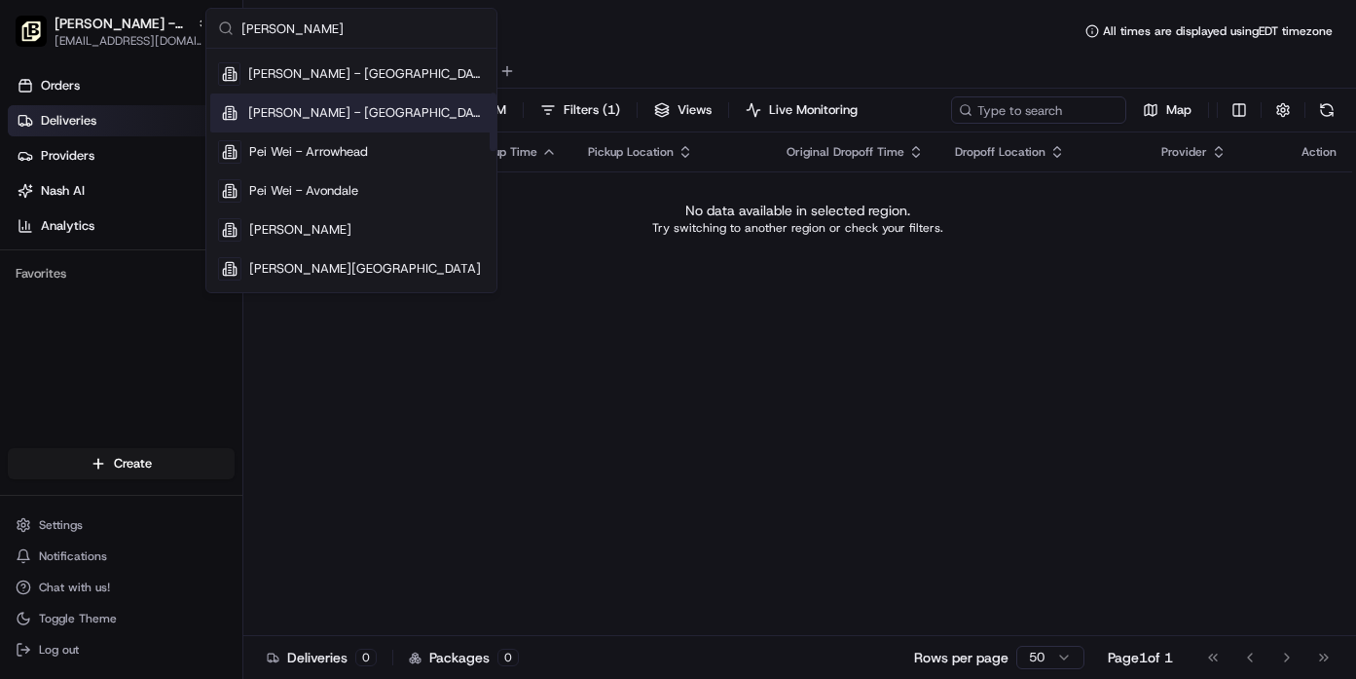
type input "[PERSON_NAME]"
click at [368, 122] on div "[PERSON_NAME] - [GEOGRAPHIC_DATA]" at bounding box center [351, 112] width 282 height 39
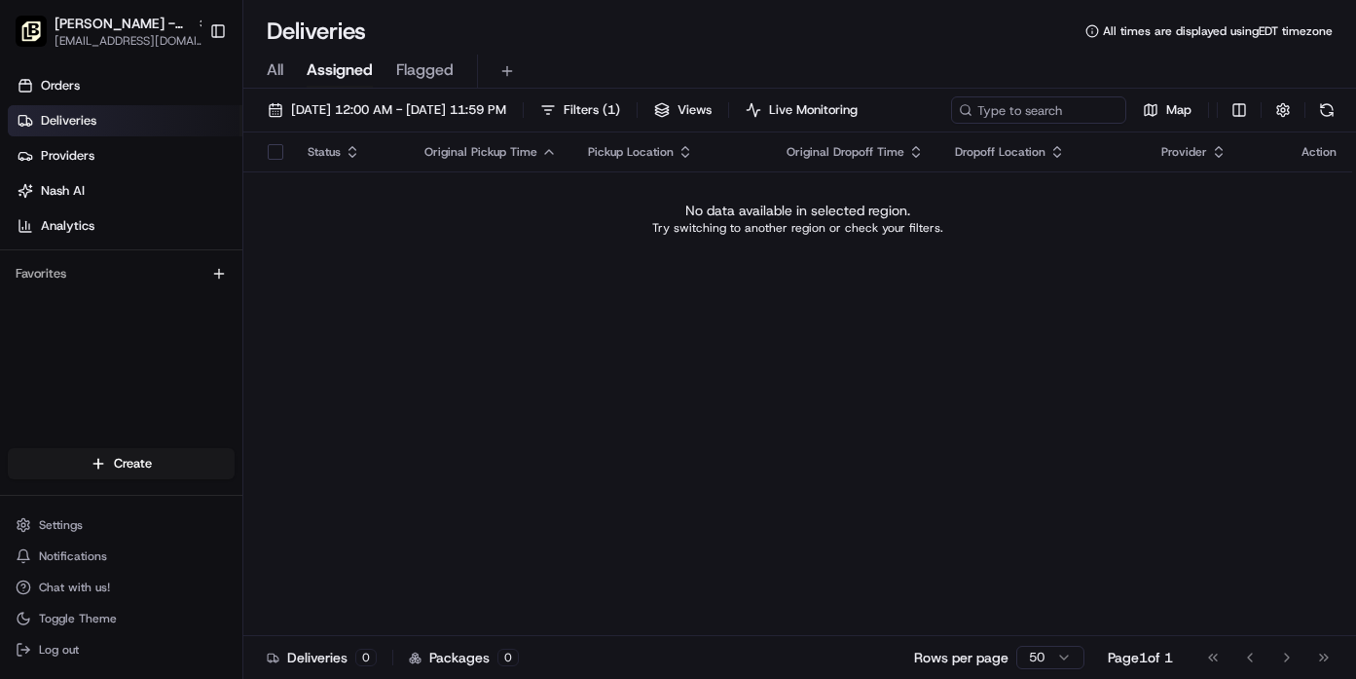
click at [635, 391] on div "Status Original Pickup Time Pickup Location Original Dropoff Time Dropoff Locat…" at bounding box center [797, 383] width 1109 height 503
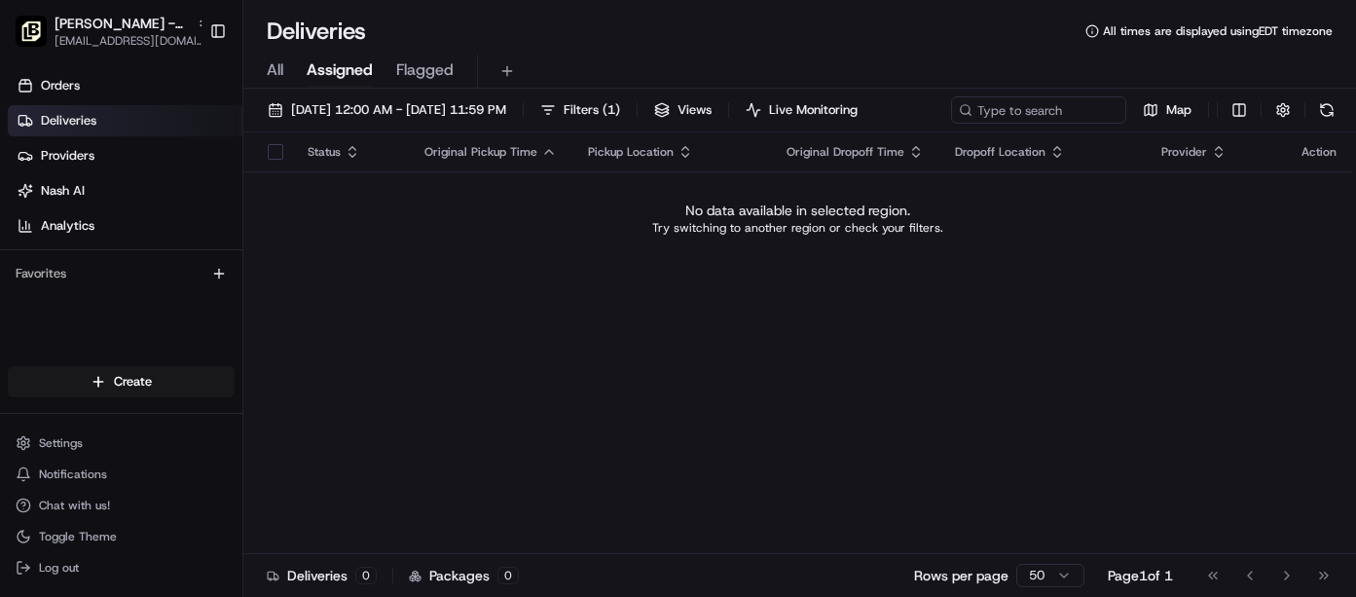
click at [472, 59] on div "All Assigned Flagged" at bounding box center [799, 72] width 1113 height 34
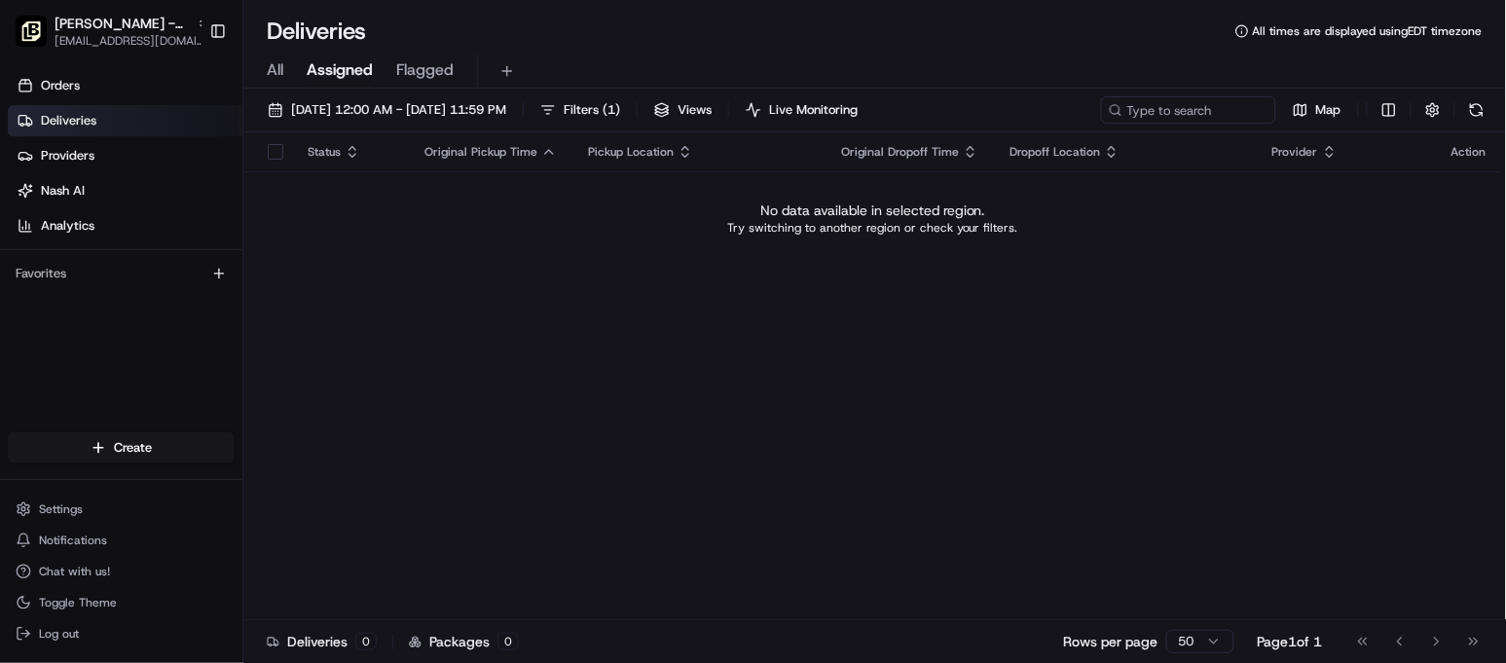
drag, startPoint x: 701, startPoint y: 319, endPoint x: 676, endPoint y: 298, distance: 33.2
click at [698, 318] on div "Status Original Pickup Time Pickup Location Original Dropoff Time Dropoff Locat…" at bounding box center [872, 376] width 1259 height 488
click at [686, 491] on div "Status Original Pickup Time Pickup Location Original Dropoff Time Dropoff Locat…" at bounding box center [872, 376] width 1259 height 488
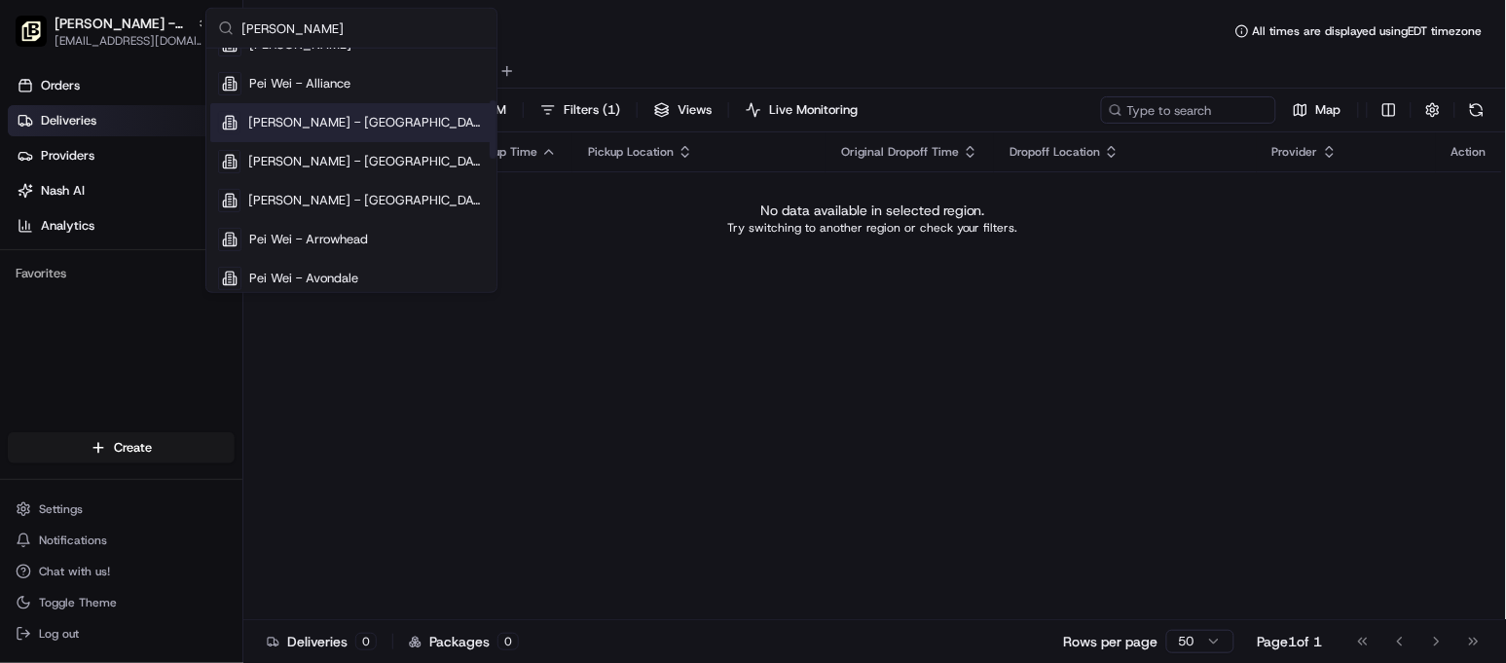
scroll to position [216, 0]
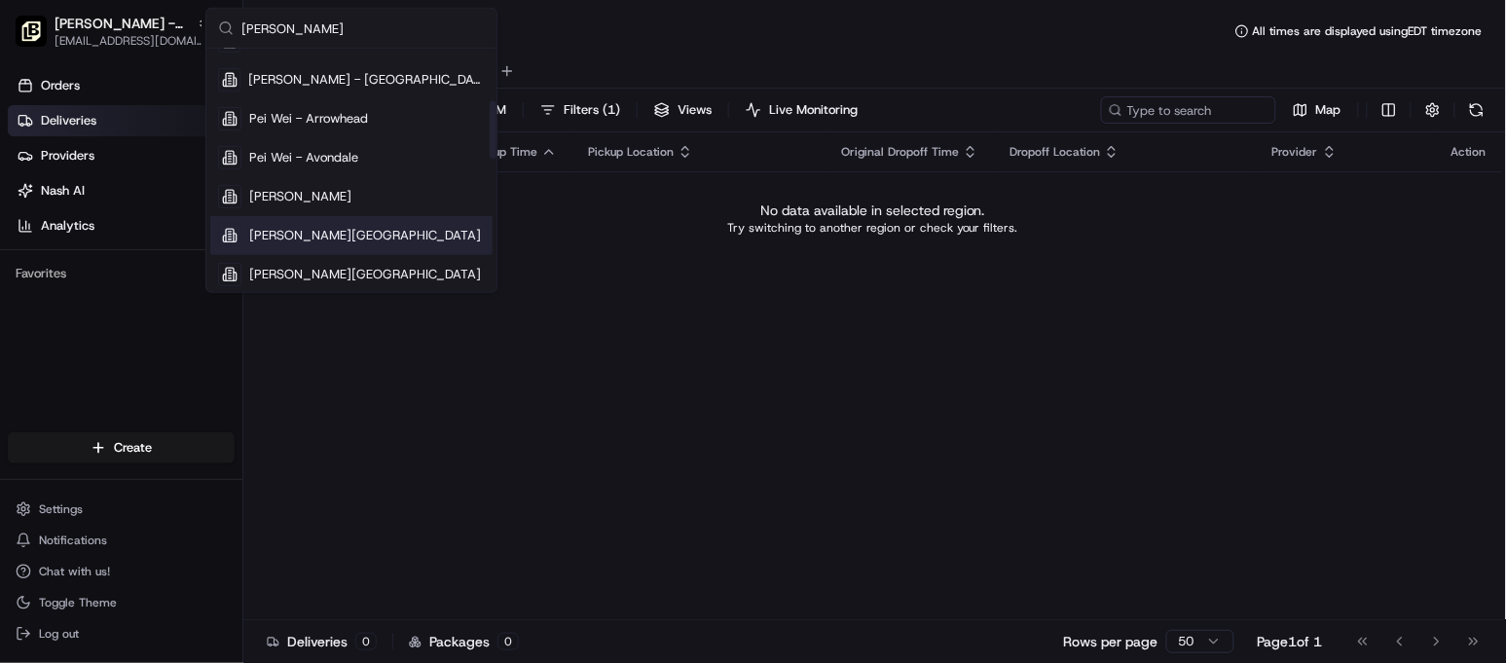
type input "[PERSON_NAME]"
click at [341, 225] on div "[PERSON_NAME][GEOGRAPHIC_DATA]" at bounding box center [351, 235] width 282 height 39
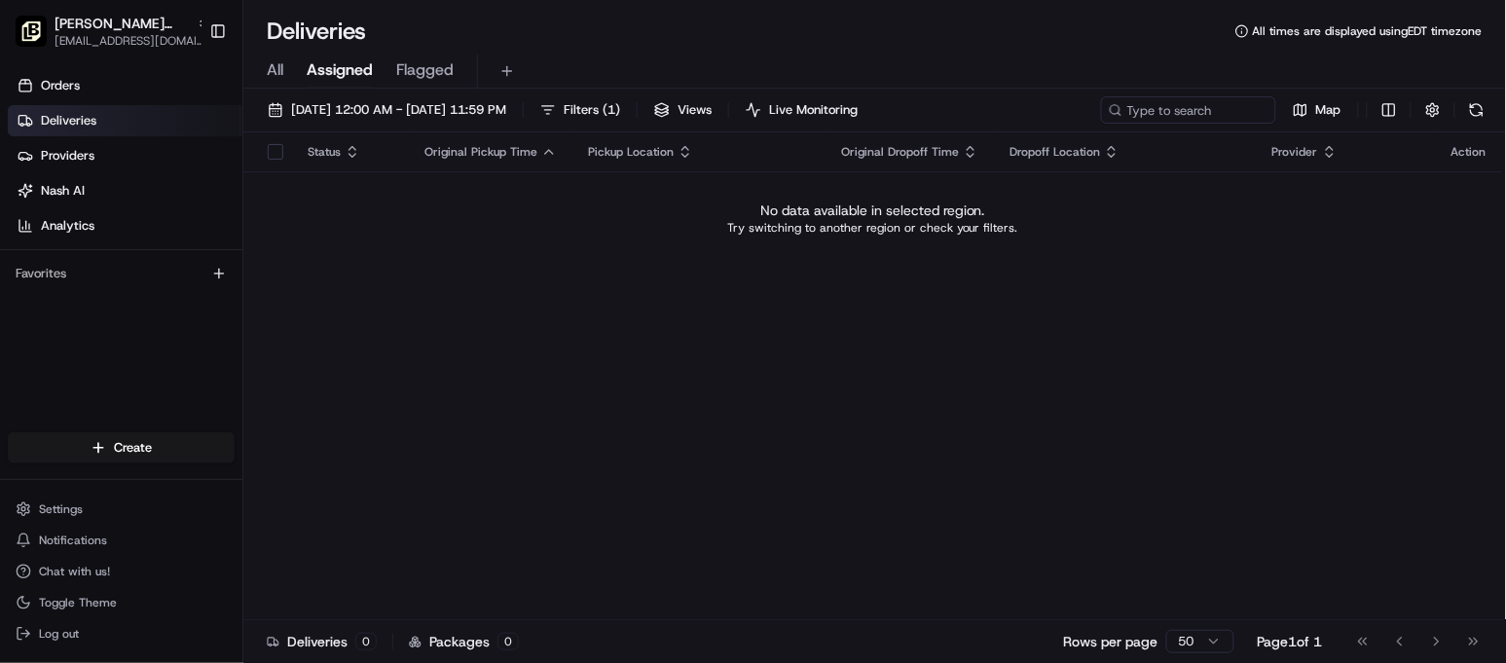
click at [594, 39] on div "Deliveries All times are displayed using EDT timezone" at bounding box center [874, 31] width 1263 height 31
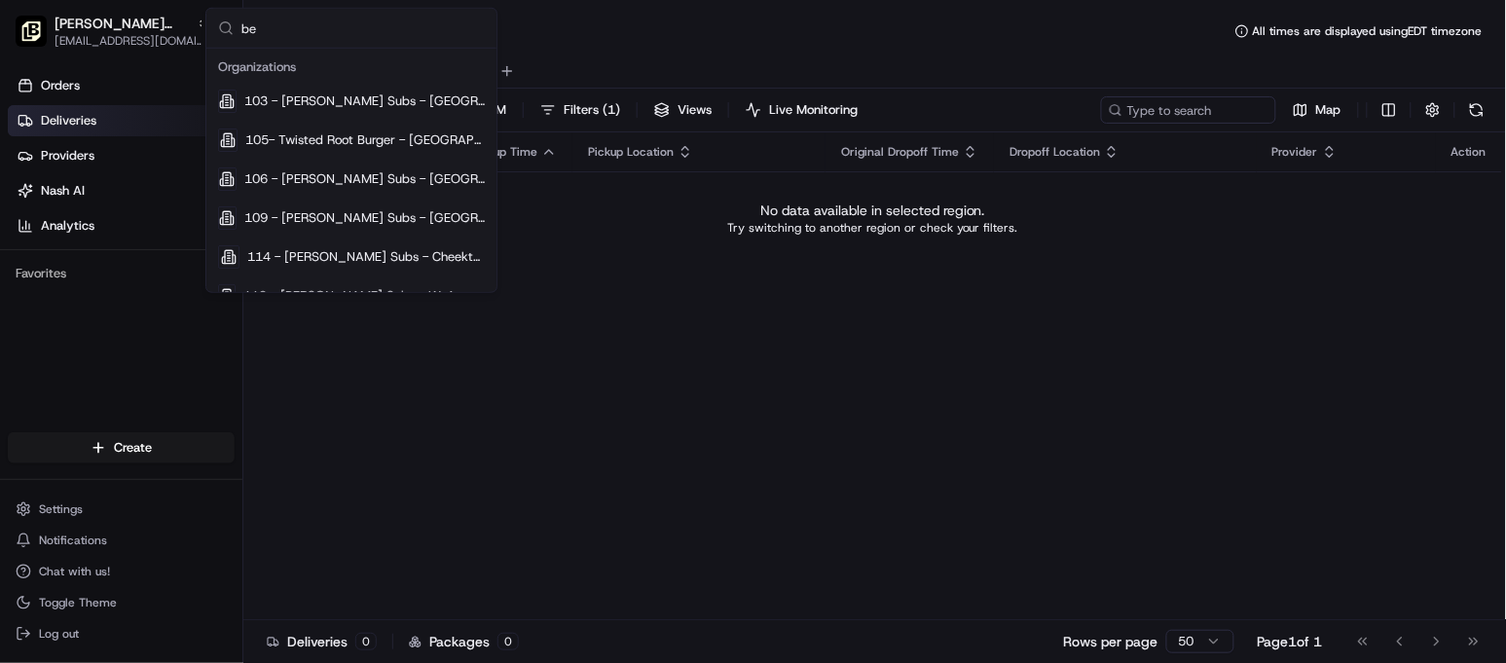
type input "b"
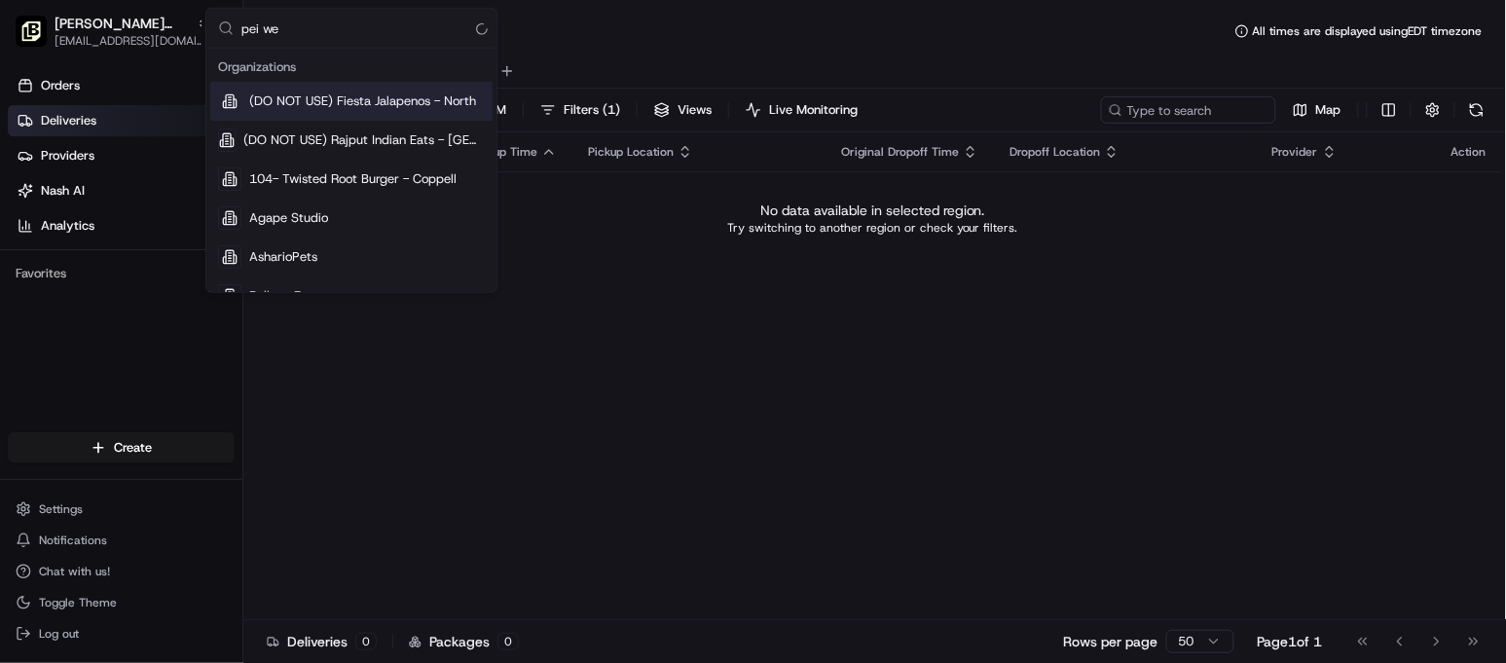
type input "[PERSON_NAME]"
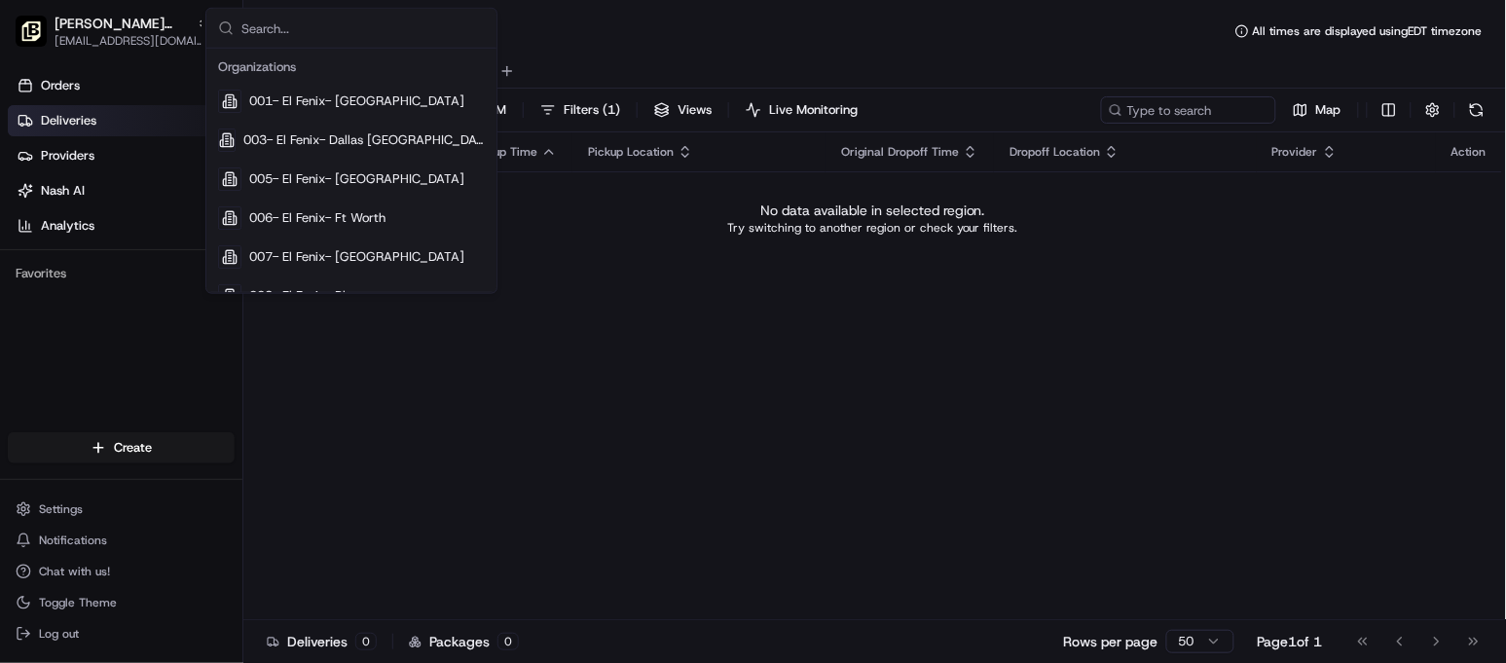
click at [738, 459] on div "Status Original Pickup Time Pickup Location Original Dropoff Time Dropoff Locat…" at bounding box center [872, 376] width 1259 height 488
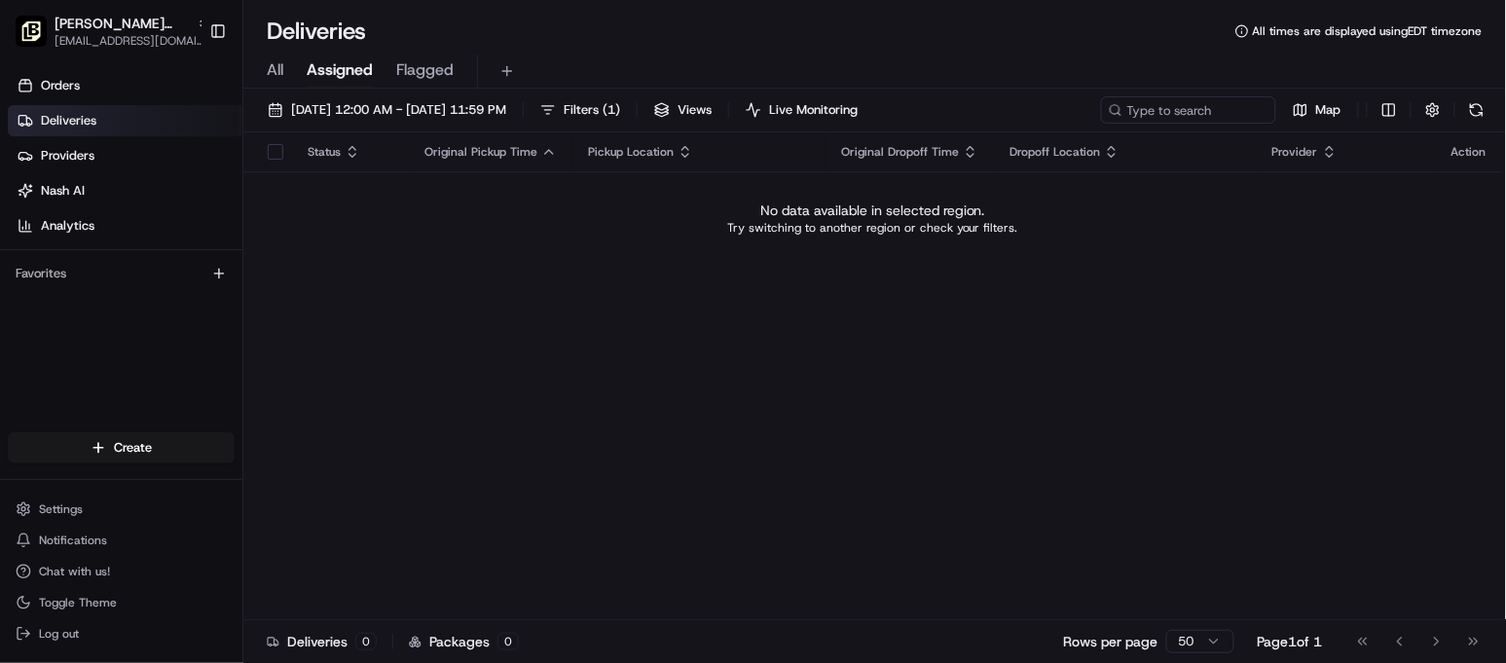
click at [548, 364] on div "Status Original Pickup Time Pickup Location Original Dropoff Time Dropoff Locat…" at bounding box center [872, 376] width 1259 height 488
click at [335, 435] on div "Status Original Pickup Time Pickup Location Original Dropoff Time Dropoff Locat…" at bounding box center [872, 376] width 1259 height 488
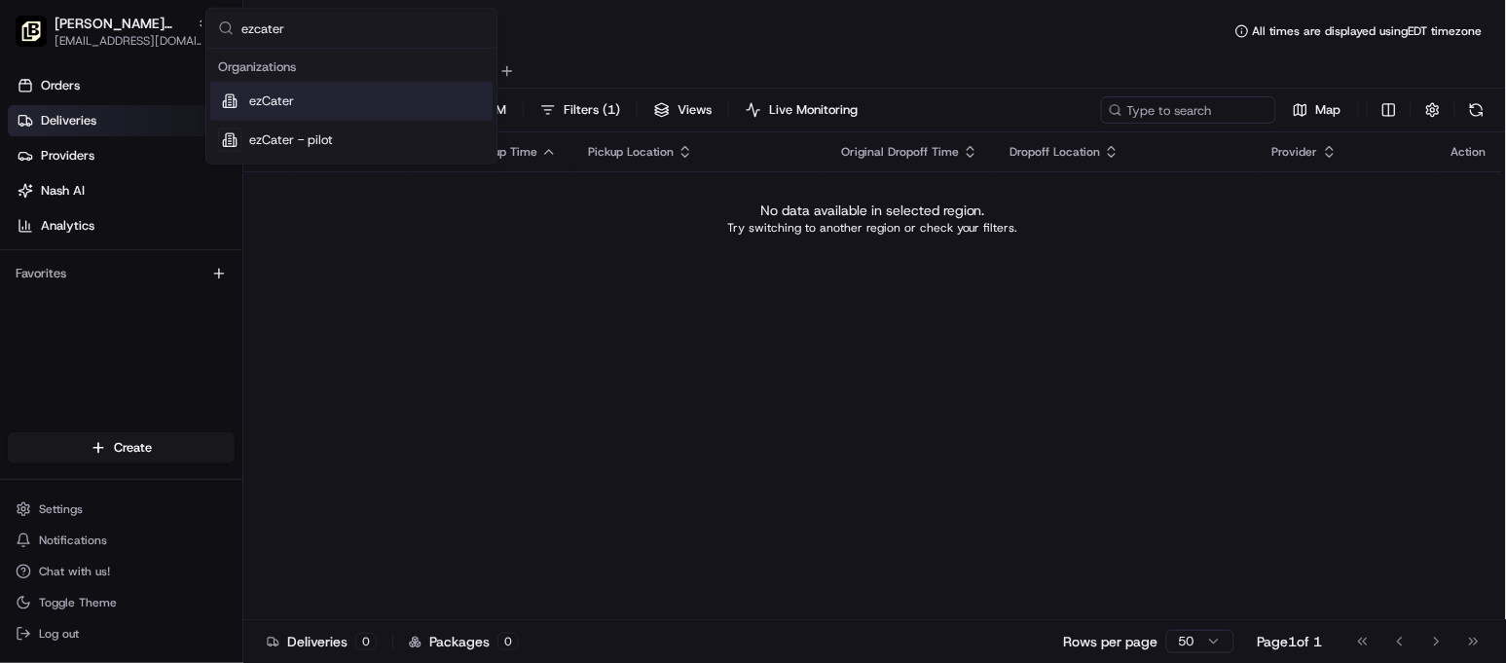
type input "ezcater"
click at [315, 90] on div "ezCater" at bounding box center [351, 101] width 282 height 39
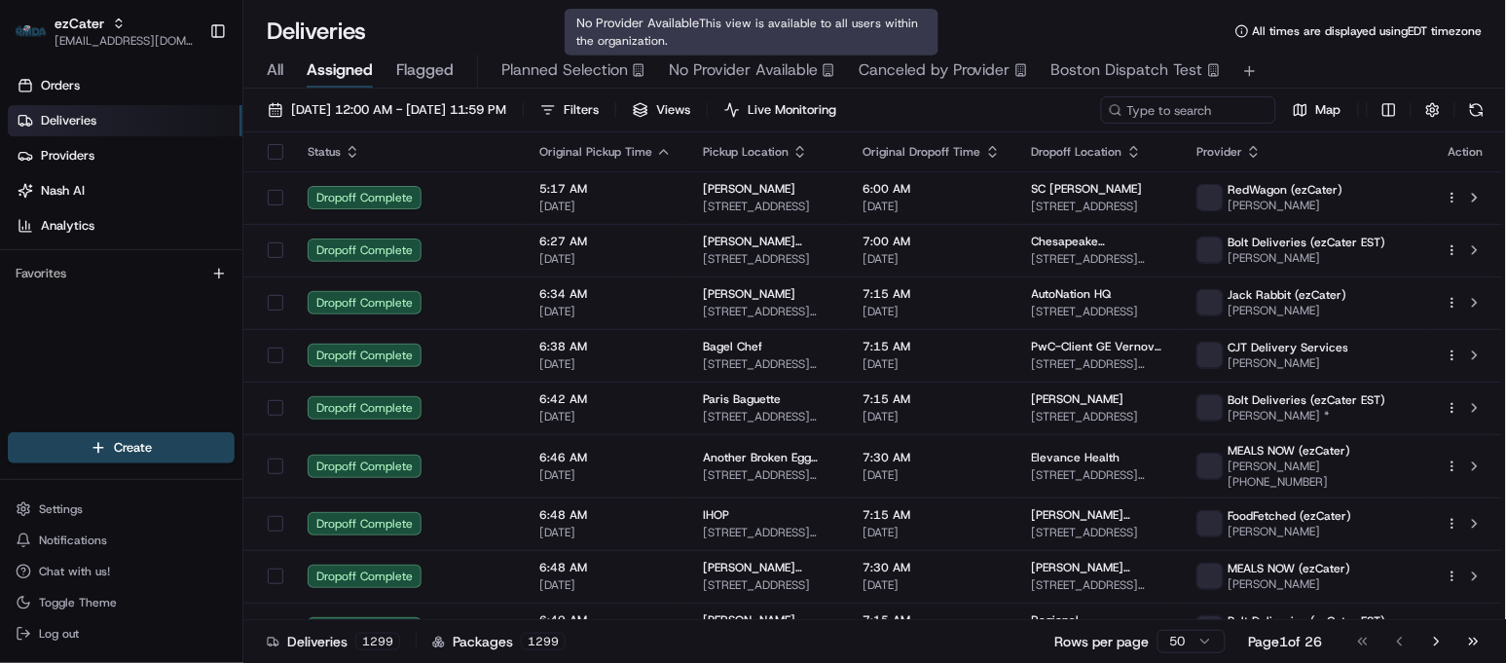
click at [409, 119] on button "[DATE] 12:00 AM - [DATE] 11:59 PM" at bounding box center [387, 109] width 256 height 27
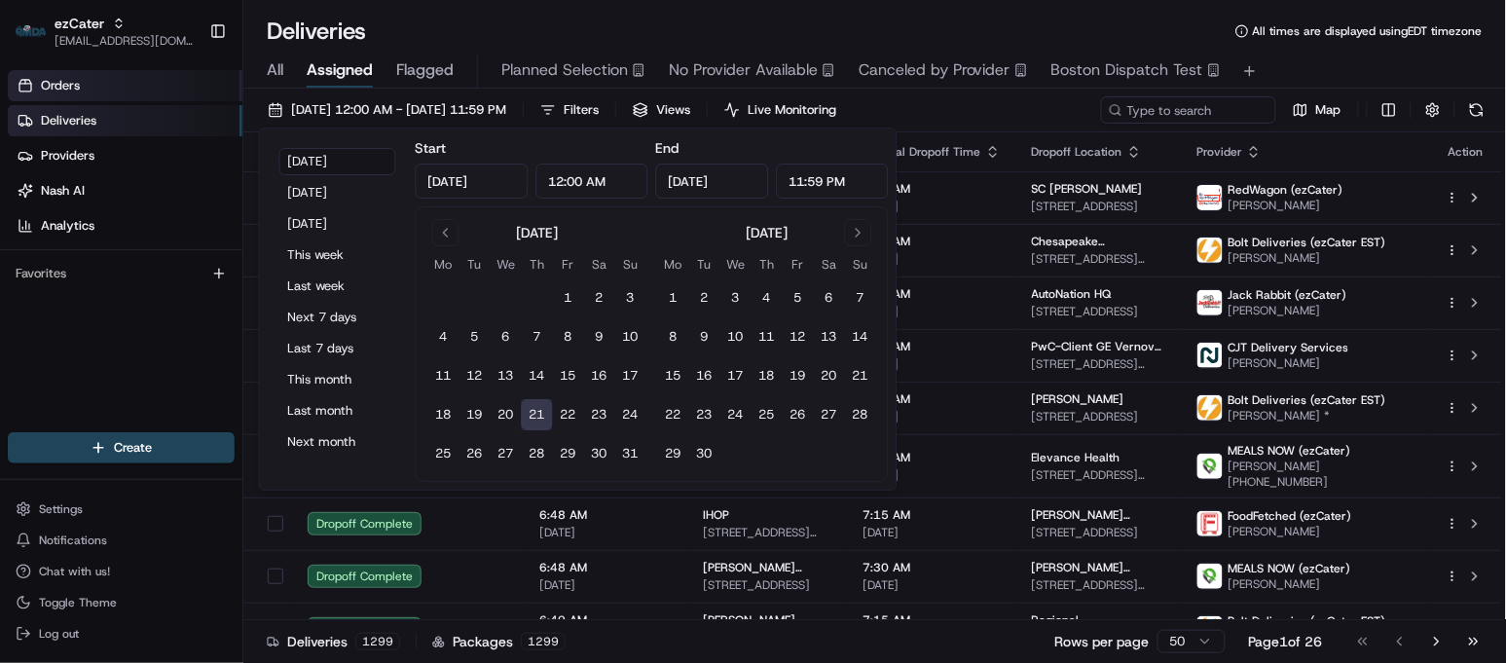
click at [40, 91] on link "Orders" at bounding box center [125, 85] width 235 height 31
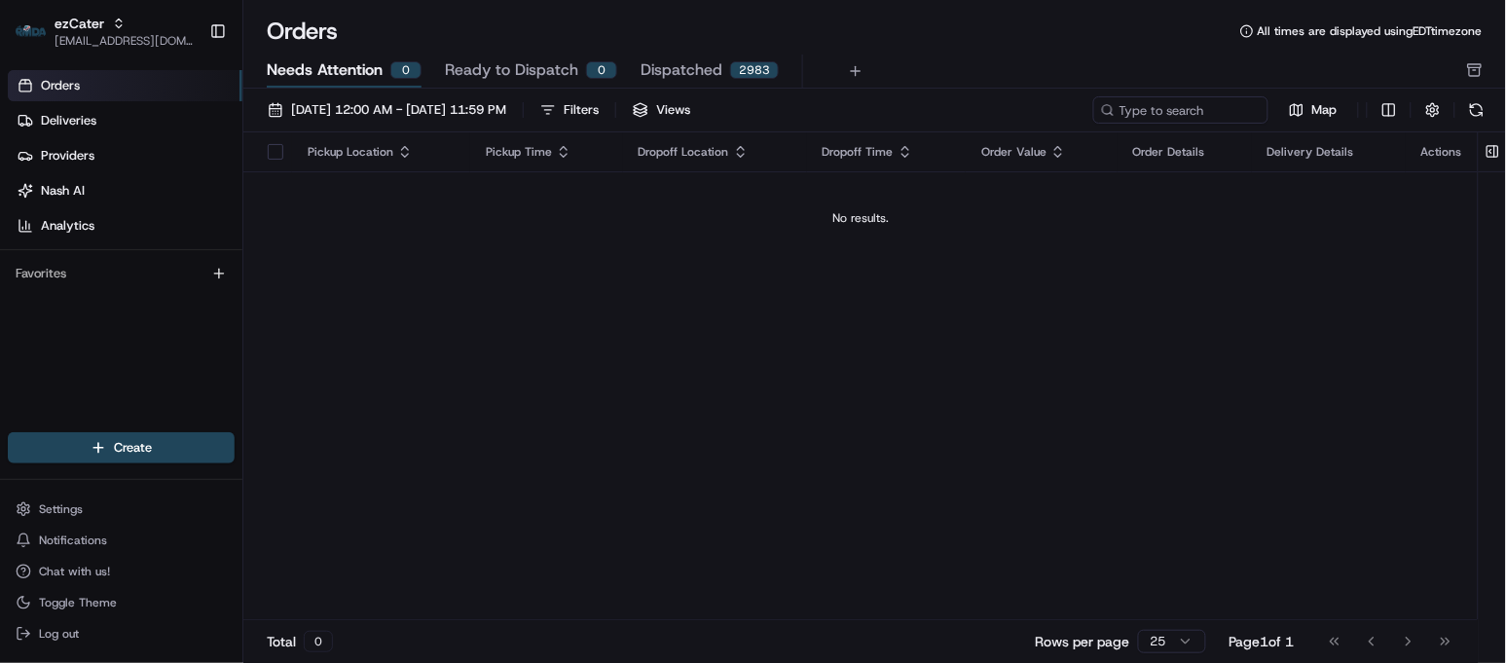
click at [317, 60] on span "Needs Attention" at bounding box center [325, 69] width 116 height 23
click at [363, 111] on span "[DATE] 12:00 AM - [DATE] 11:59 PM" at bounding box center [398, 110] width 215 height 18
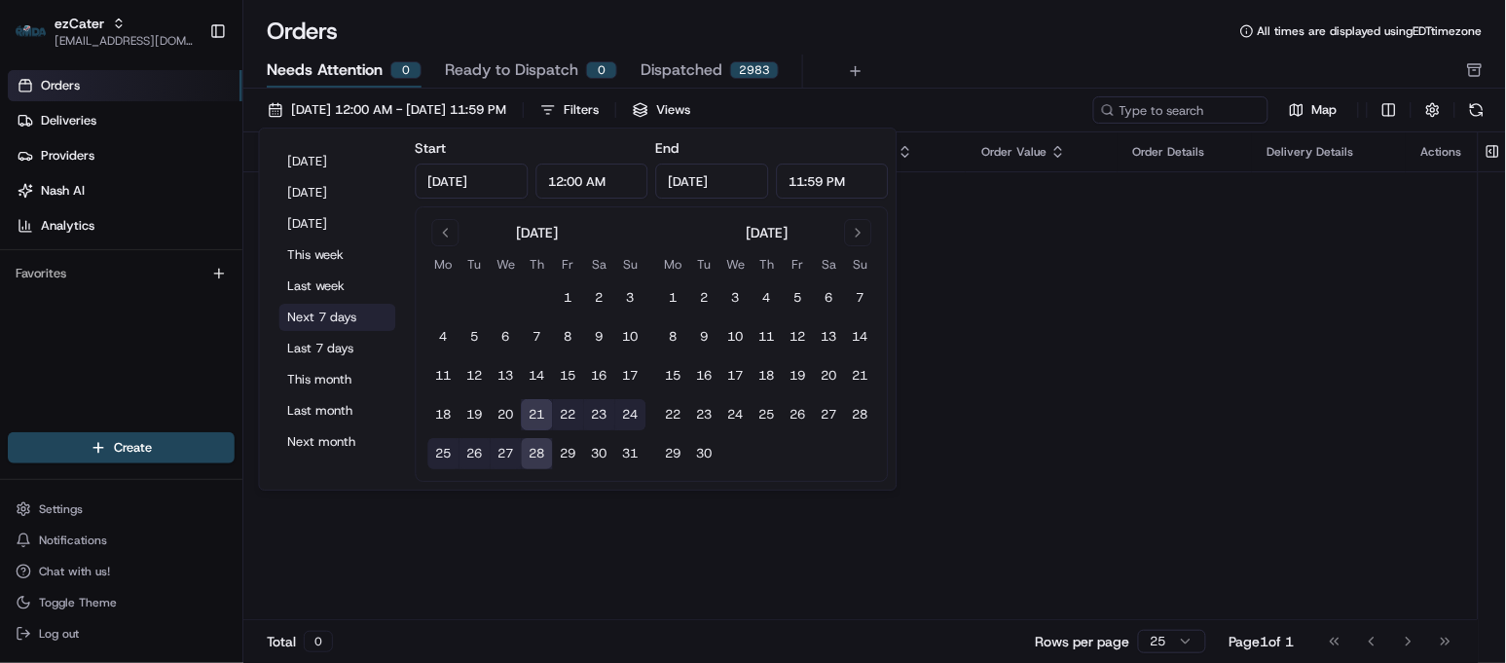
click at [317, 325] on button "Next 7 days" at bounding box center [337, 317] width 117 height 27
click at [317, 323] on button "Next 7 days" at bounding box center [337, 317] width 117 height 27
click at [323, 322] on button "Next 7 days" at bounding box center [337, 317] width 117 height 27
drag, startPoint x: 1437, startPoint y: 316, endPoint x: 1426, endPoint y: 319, distance: 11.1
click at [1355, 319] on div "Pickup Location Pickup Time Dropoff Location Dropoff Time Order Value Order Det…" at bounding box center [860, 376] width 1235 height 488
